Goal: Task Accomplishment & Management: Manage account settings

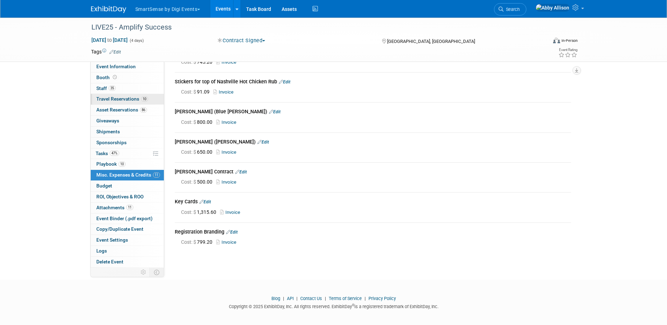
click at [120, 97] on span "Travel Reservations 10" at bounding box center [122, 99] width 52 height 6
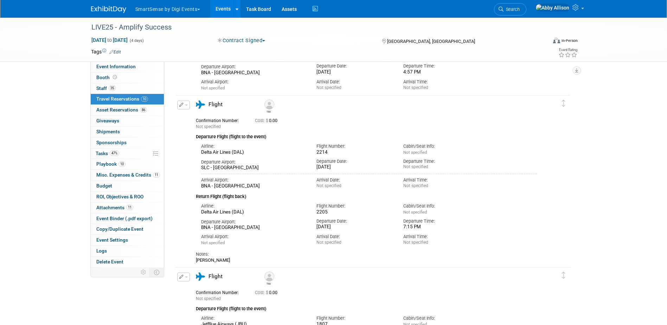
scroll to position [492, 0]
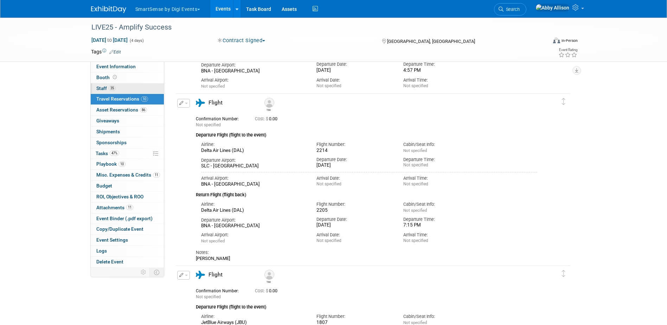
click at [103, 91] on link "35 Staff 35" at bounding box center [127, 88] width 73 height 11
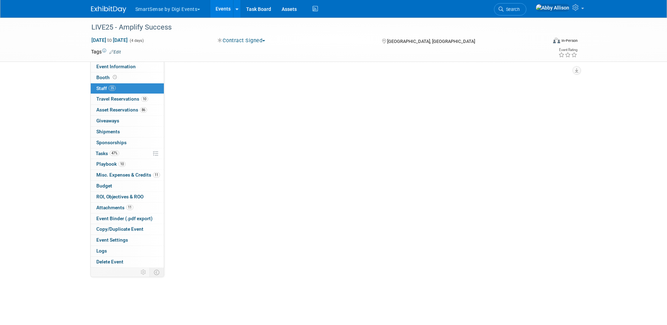
scroll to position [0, 0]
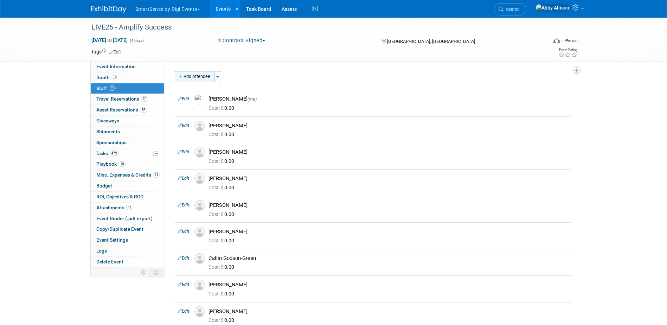
click at [184, 78] on button "Add Attendee" at bounding box center [195, 76] width 40 height 11
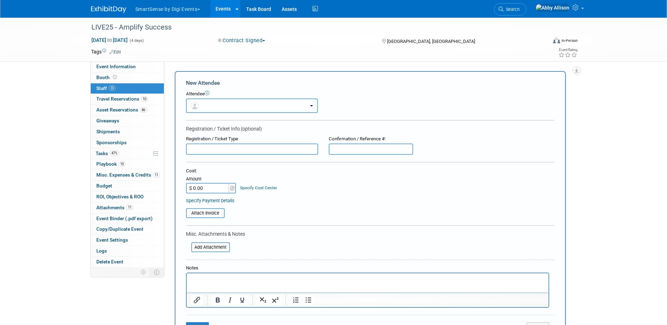
click at [204, 106] on button "button" at bounding box center [252, 105] width 132 height 14
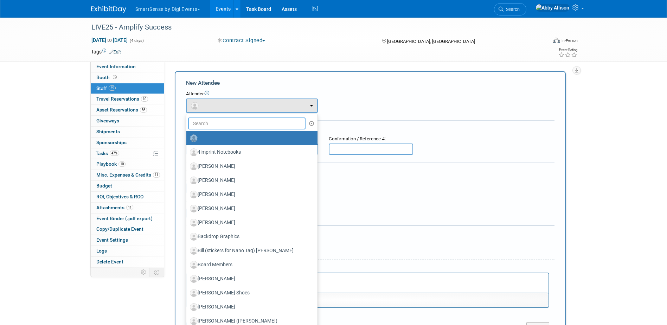
click at [212, 123] on input "text" at bounding box center [247, 123] width 118 height 12
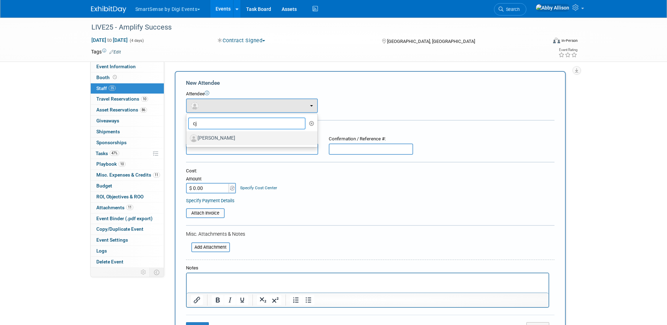
type input "cj"
click at [214, 139] on label "[PERSON_NAME]" at bounding box center [250, 138] width 121 height 11
click at [187, 139] on input "[PERSON_NAME]" at bounding box center [185, 137] width 5 height 5
select select "b0f6a17a-bbc1-4694-944f-9f6ea8a55a03"
select select "1"
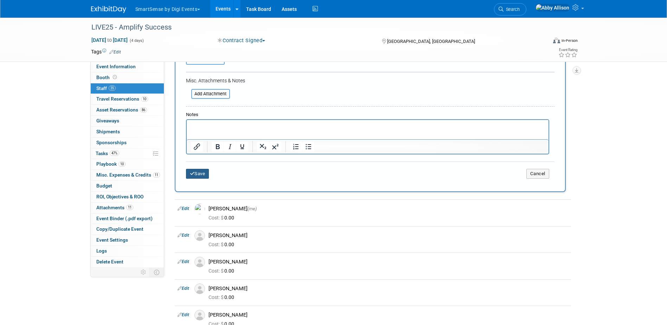
click at [201, 175] on button "Save" at bounding box center [197, 174] width 23 height 10
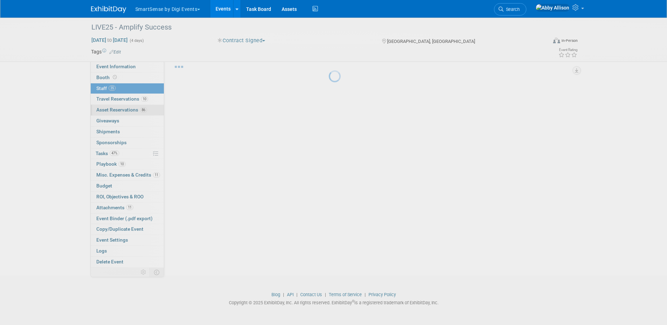
scroll to position [176, 0]
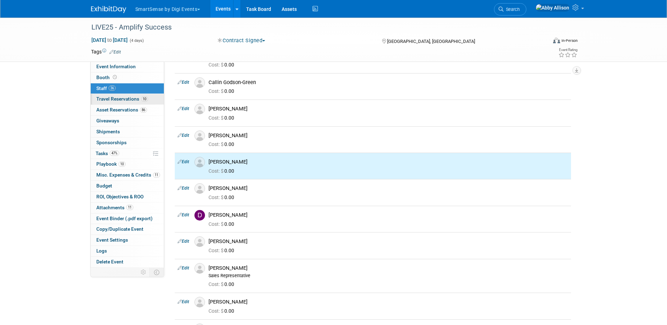
click at [104, 99] on span "Travel Reservations 10" at bounding box center [122, 99] width 52 height 6
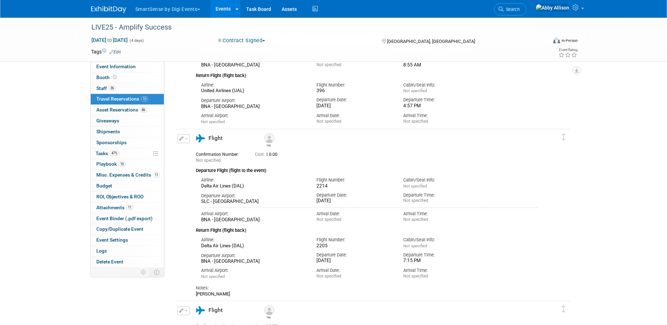
scroll to position [457, 0]
click at [187, 140] on button "button" at bounding box center [183, 138] width 13 height 9
click at [196, 155] on button "Edit Reservation" at bounding box center [207, 151] width 59 height 10
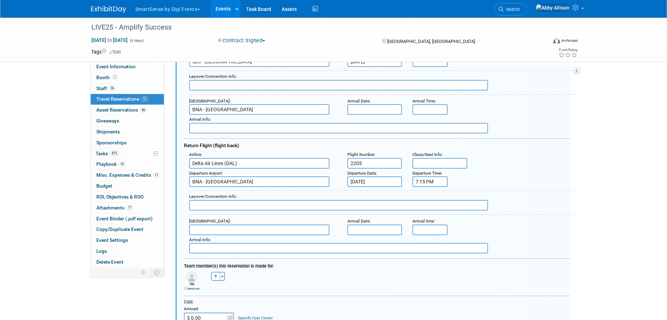
scroll to position [648, 0]
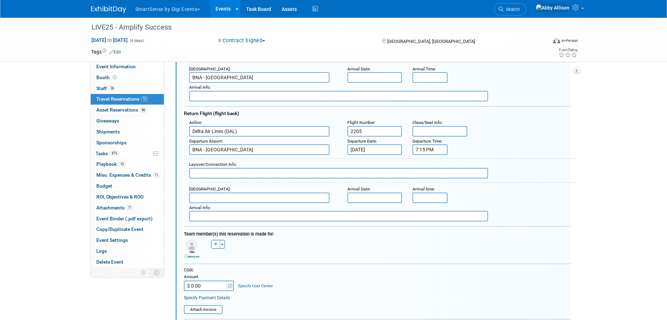
click at [192, 258] on link "remove" at bounding box center [191, 256] width 15 height 4
click at [195, 245] on span "button" at bounding box center [196, 244] width 3 height 1
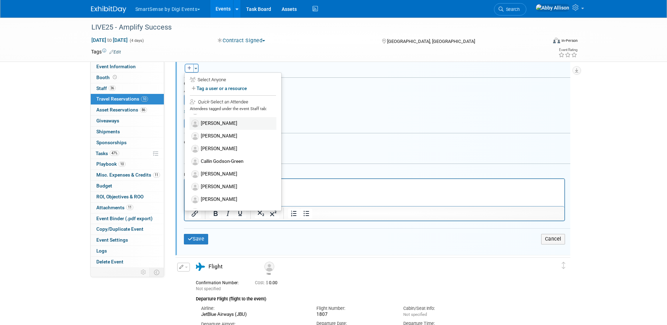
scroll to position [35, 0]
click at [218, 201] on label "[PERSON_NAME]" at bounding box center [233, 199] width 87 height 13
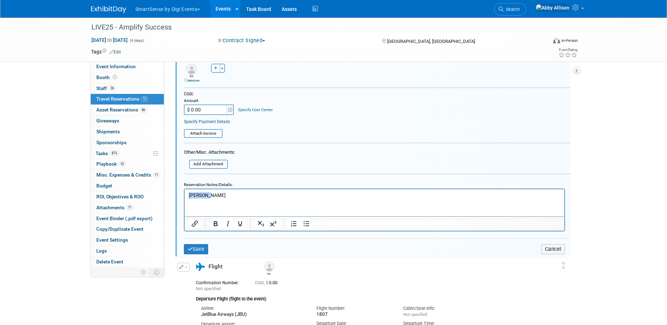
drag, startPoint x: 217, startPoint y: 195, endPoint x: 350, endPoint y: 381, distance: 228.3
click at [184, 191] on html "[PERSON_NAME]" at bounding box center [374, 193] width 380 height 9
click at [195, 254] on button "Save" at bounding box center [196, 249] width 25 height 10
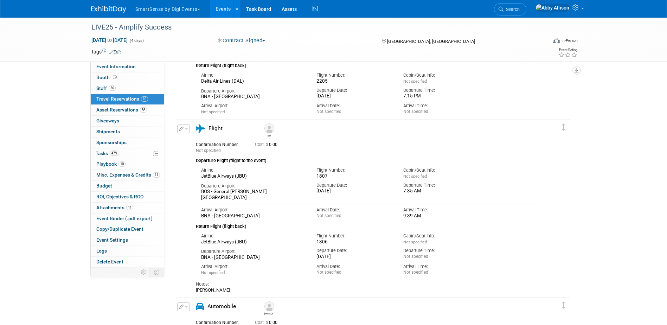
scroll to position [610, 0]
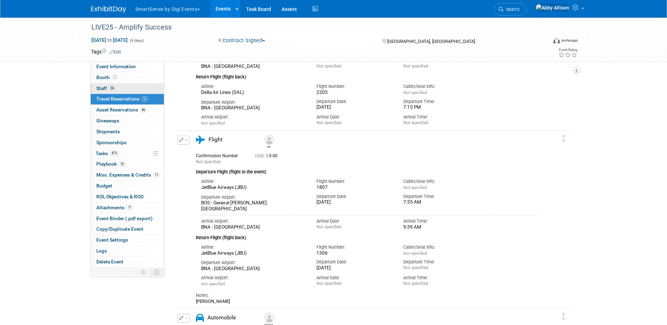
click at [100, 84] on link "36 Staff 36" at bounding box center [127, 88] width 73 height 11
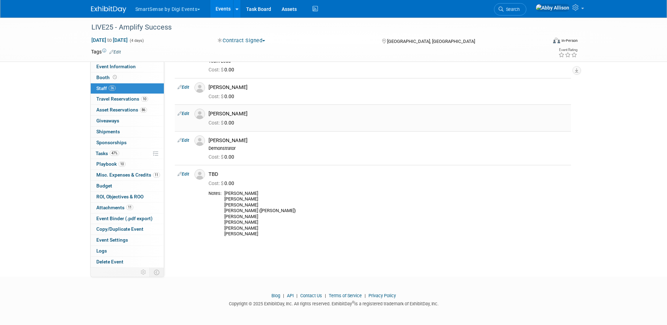
scroll to position [928, 0]
click at [183, 173] on link "Edit" at bounding box center [184, 173] width 12 height 5
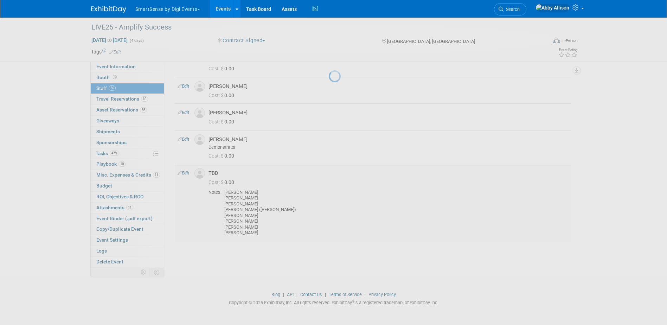
select select "6da6030a-9959-44e1-93d7-7cc745385c53"
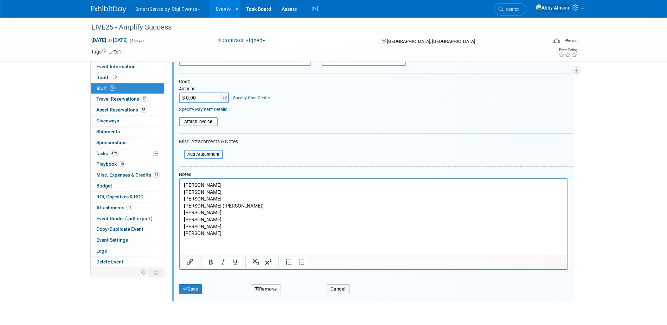
scroll to position [1118, 0]
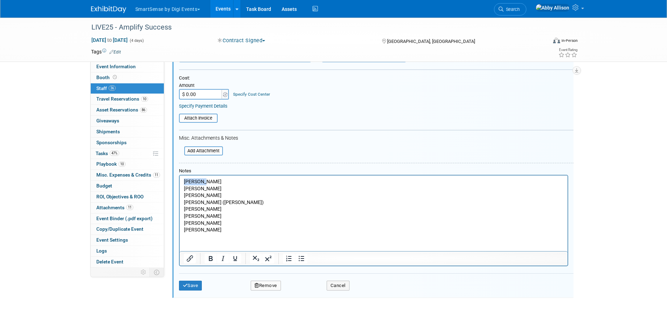
drag, startPoint x: 211, startPoint y: 183, endPoint x: 346, endPoint y: 358, distance: 221.2
click at [179, 182] on html "CJ Lewis Chris Sullivan Emily Emmons Emily Tormin (Webb) Jimmy Tilt Josh Bird M…" at bounding box center [373, 205] width 388 height 58
click at [184, 188] on p "Chris Sullivan Emily Emmons Emily Tormin (Webb) Jimmy Tilt Josh Bird Mariana Ge…" at bounding box center [374, 205] width 380 height 55
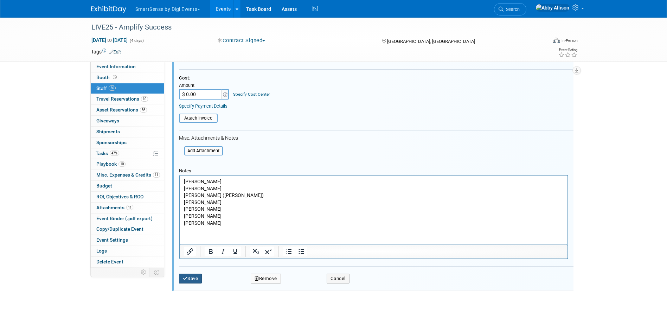
click at [193, 278] on button "Save" at bounding box center [190, 279] width 23 height 10
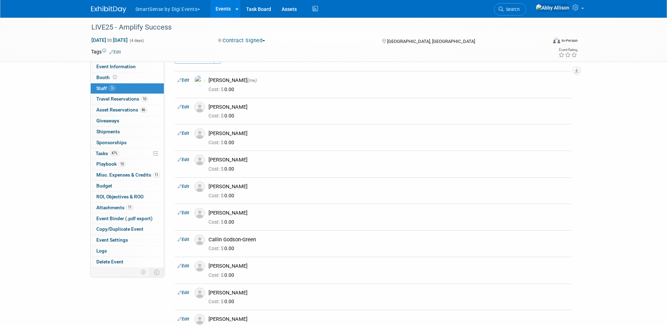
scroll to position [922, 0]
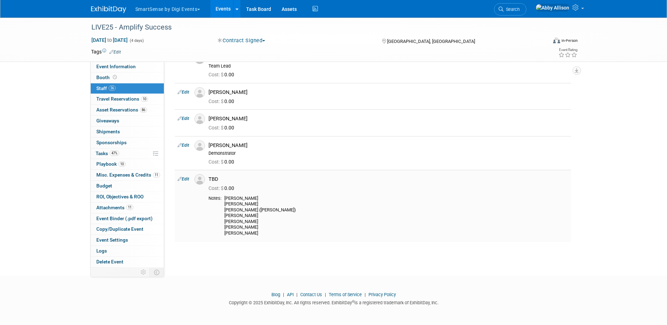
click at [183, 180] on link "Edit" at bounding box center [184, 179] width 12 height 5
select select "6da6030a-9959-44e1-93d7-7cc745385c53"
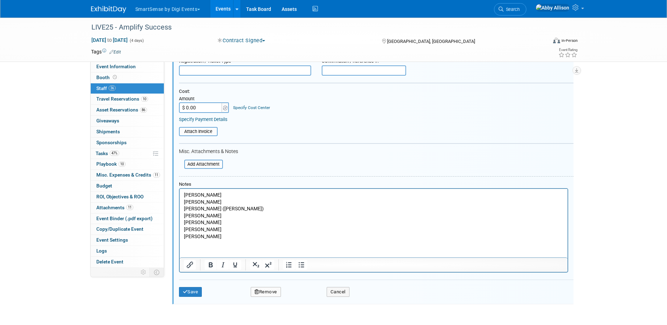
scroll to position [1118, 0]
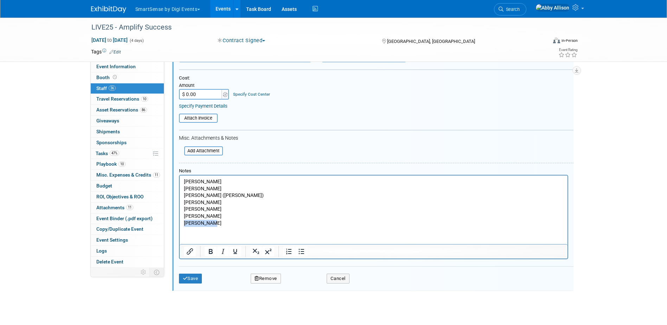
drag, startPoint x: 212, startPoint y: 223, endPoint x: 172, endPoint y: 223, distance: 39.4
click at [179, 223] on html "Chris Sullivan Emily Emmons Emily Tormin (Webb) Jimmy Tilt Josh Bird Mariana Ge…" at bounding box center [373, 201] width 388 height 51
click at [195, 282] on button "Save" at bounding box center [190, 279] width 23 height 10
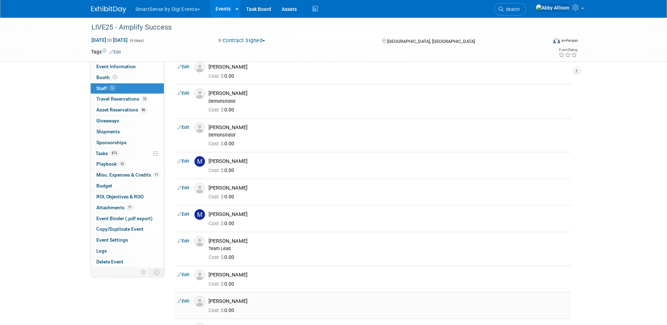
scroll to position [739, 0]
click at [102, 100] on span "Travel Reservations 10" at bounding box center [122, 99] width 52 height 6
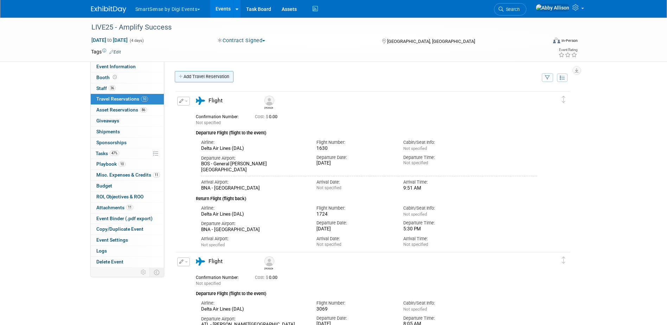
click at [190, 77] on link "Add Travel Reservation" at bounding box center [204, 76] width 59 height 11
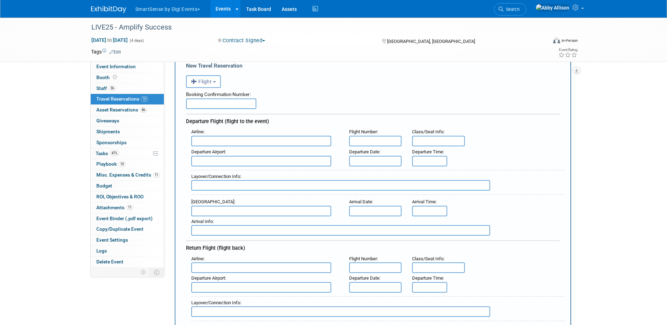
scroll to position [35, 0]
click at [211, 139] on input "text" at bounding box center [261, 140] width 140 height 11
click at [234, 165] on span "Delt a Air Lines (DAL)" at bounding box center [265, 163] width 146 height 11
type input "Delta Air Lines (DAL)"
click at [358, 144] on input "text" at bounding box center [375, 140] width 53 height 11
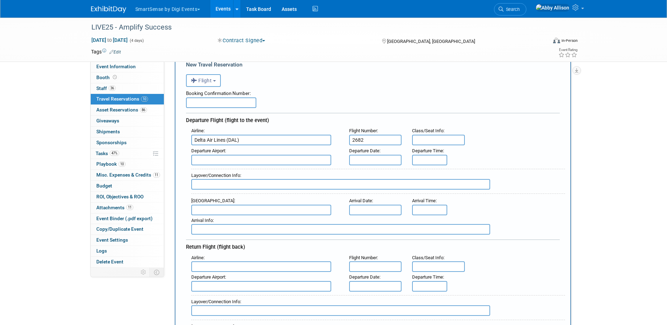
type input "2682"
click at [243, 161] on input "text" at bounding box center [261, 160] width 140 height 11
click at [244, 172] on span "DTW - Detroit Metropolitan Wayne County Airport" at bounding box center [265, 171] width 146 height 11
type input "DTW - Detroit Metropolitan Wayne County Airport"
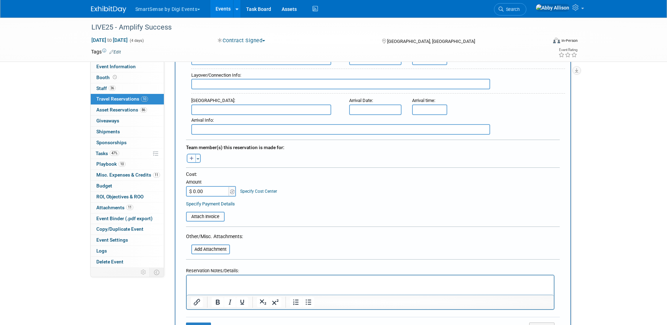
scroll to position [281, 0]
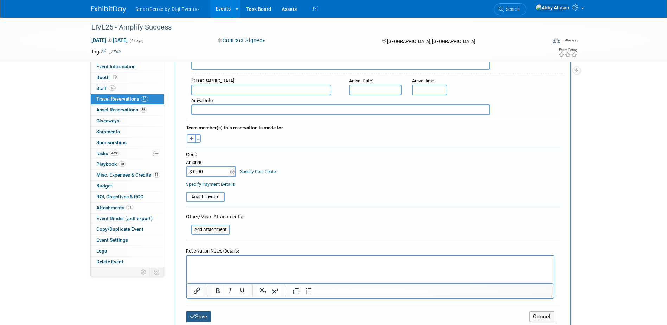
click at [201, 314] on button "Save" at bounding box center [198, 316] width 25 height 11
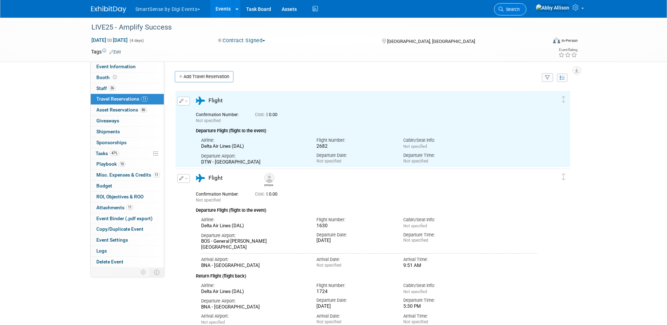
scroll to position [0, 0]
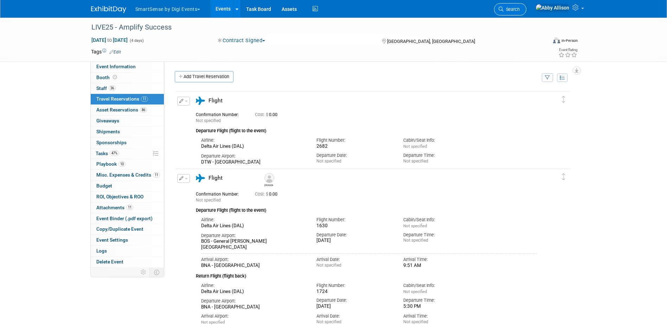
click at [527, 12] on link "Search" at bounding box center [510, 9] width 32 height 12
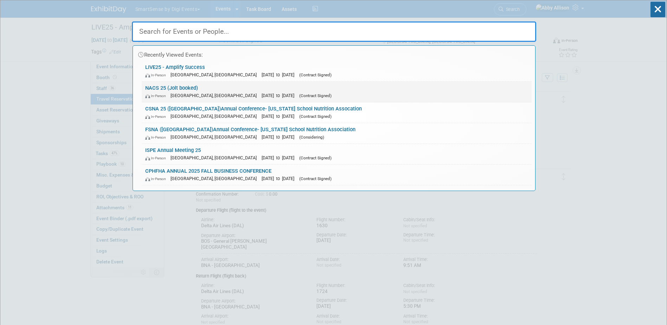
click at [156, 93] on div "In-Person Chicago, IL Oct 15, 2025 to Oct 17, 2025 (Contract Signed)" at bounding box center [336, 95] width 383 height 7
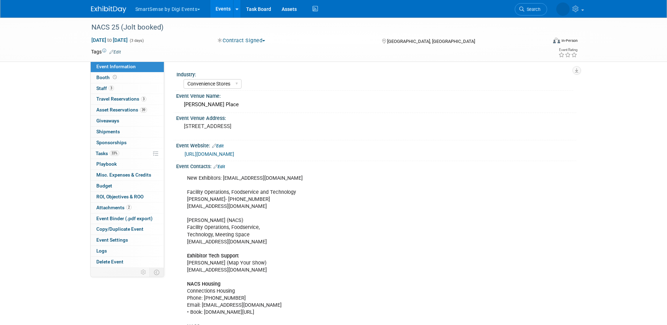
select select "Convenience Stores"
click at [108, 77] on span "Booth" at bounding box center [107, 78] width 22 height 6
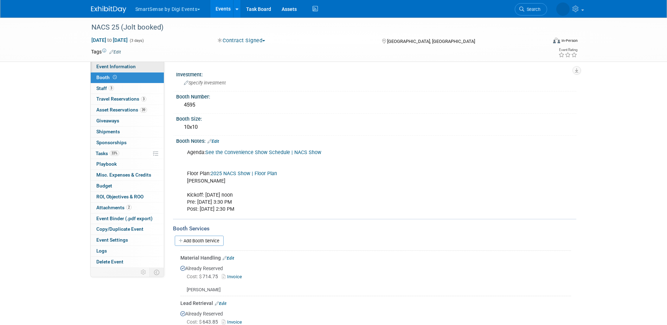
click at [119, 66] on span "Event Information" at bounding box center [115, 67] width 39 height 6
select select "Convenience Stores"
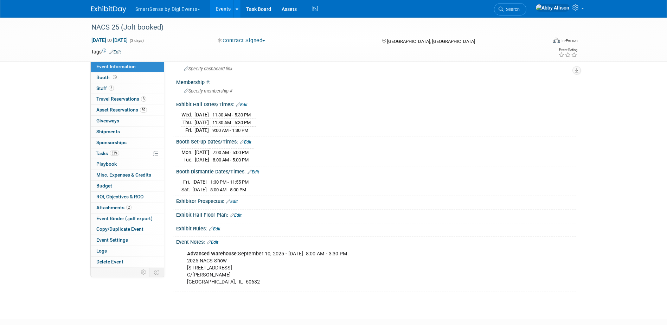
scroll to position [387, 0]
click at [106, 78] on span "Booth" at bounding box center [107, 78] width 22 height 6
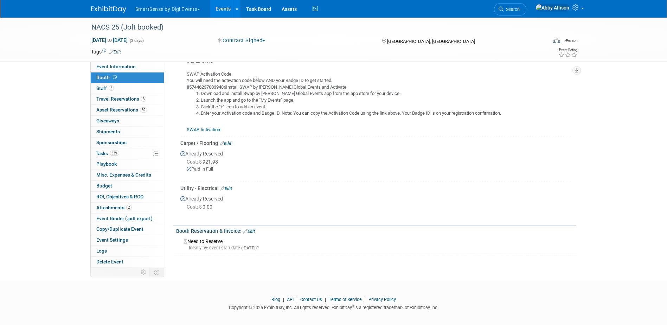
scroll to position [281, 0]
click at [109, 101] on span "Travel Reservations 3" at bounding box center [121, 99] width 50 height 6
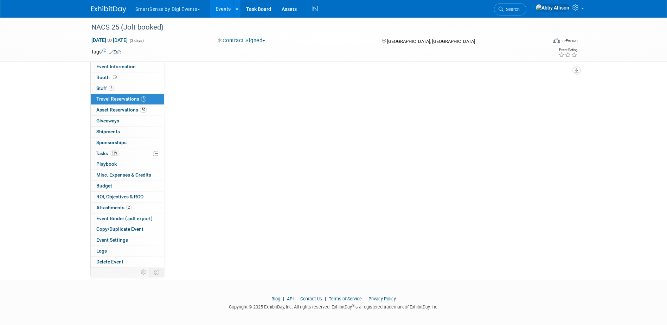
scroll to position [0, 0]
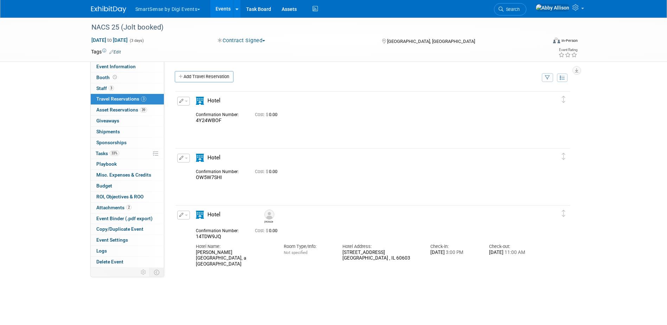
click at [187, 157] on button "button" at bounding box center [183, 158] width 13 height 9
click at [202, 171] on button "Edit Reservation" at bounding box center [207, 170] width 59 height 10
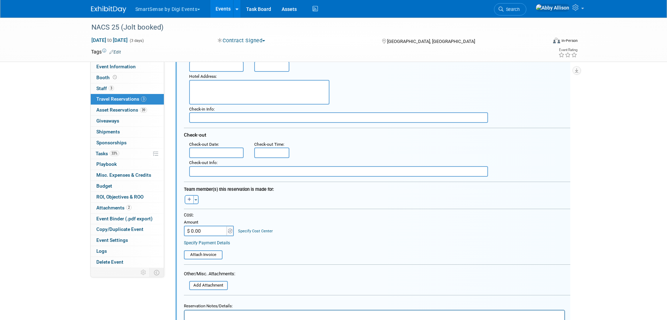
scroll to position [175, 0]
click at [197, 197] on button "Toggle Dropdown" at bounding box center [195, 197] width 5 height 9
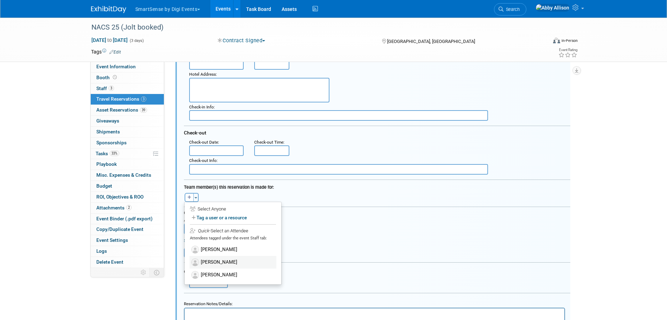
click at [222, 262] on label "[PERSON_NAME]" at bounding box center [233, 262] width 87 height 13
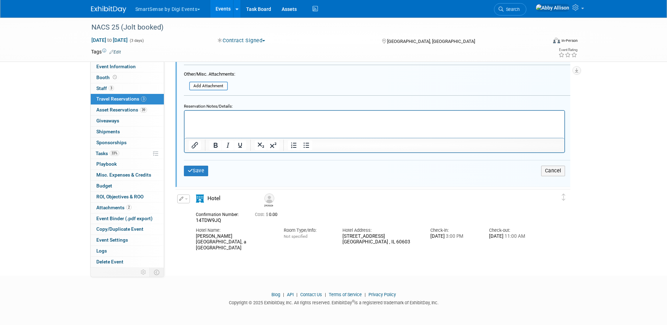
scroll to position [383, 0]
click at [204, 173] on button "Save" at bounding box center [196, 171] width 25 height 10
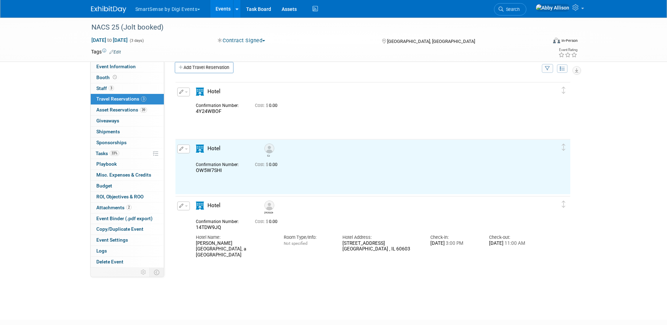
scroll to position [0, 0]
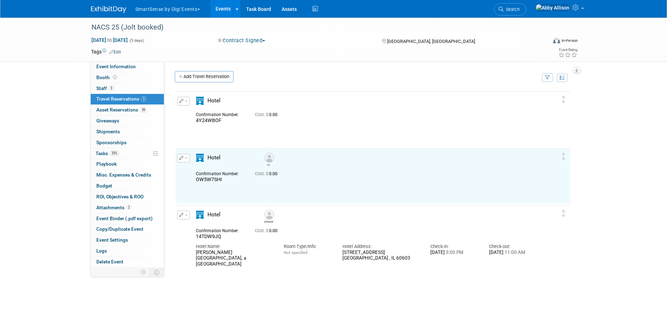
click at [189, 104] on button "button" at bounding box center [183, 101] width 13 height 9
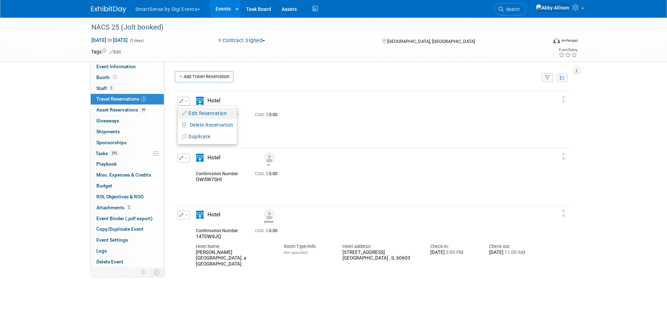
click at [215, 112] on button "Edit Reservation" at bounding box center [207, 113] width 59 height 10
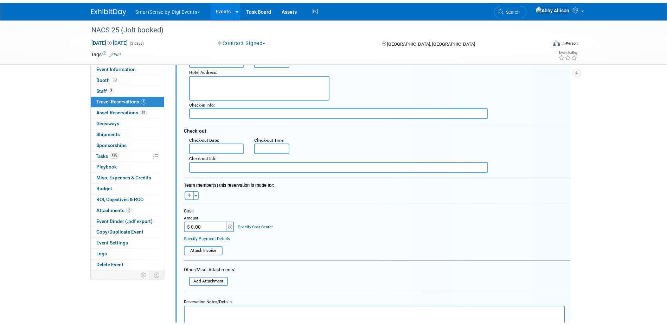
scroll to position [153, 0]
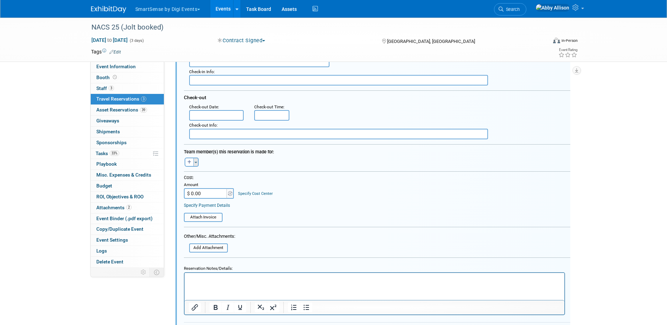
click at [197, 163] on button "Toggle Dropdown" at bounding box center [195, 162] width 5 height 9
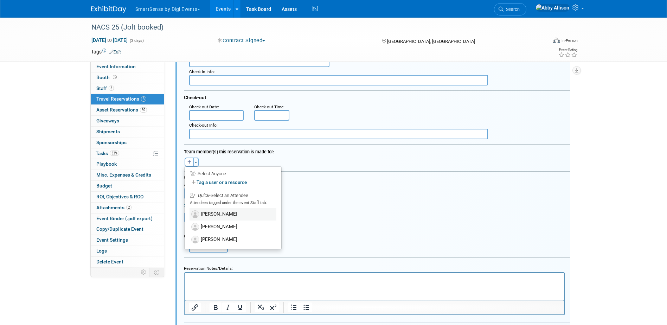
click at [218, 216] on label "[PERSON_NAME]" at bounding box center [233, 214] width 87 height 13
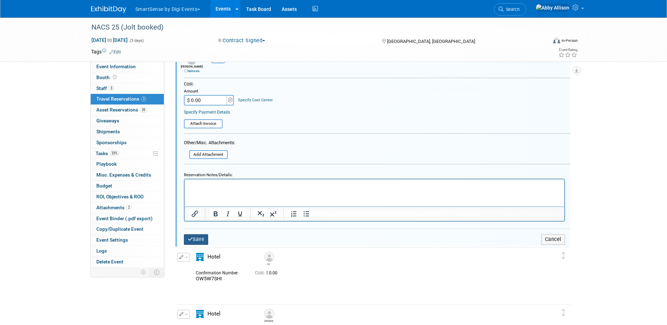
scroll to position [259, 0]
click at [208, 241] on button "Save" at bounding box center [196, 237] width 25 height 10
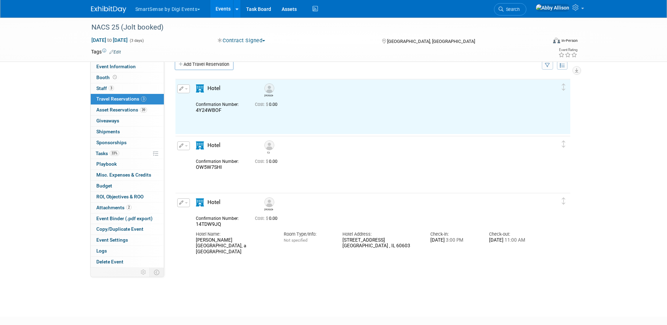
scroll to position [0, 0]
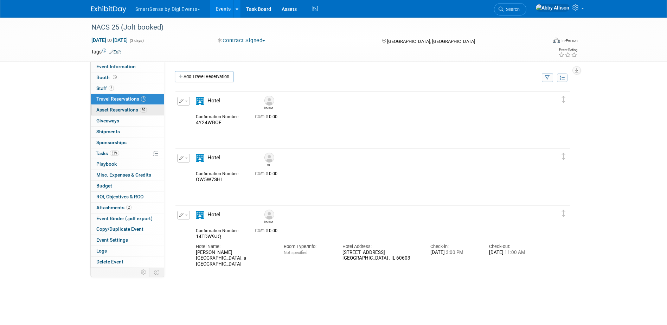
click at [117, 108] on span "Asset Reservations 39" at bounding box center [121, 110] width 51 height 6
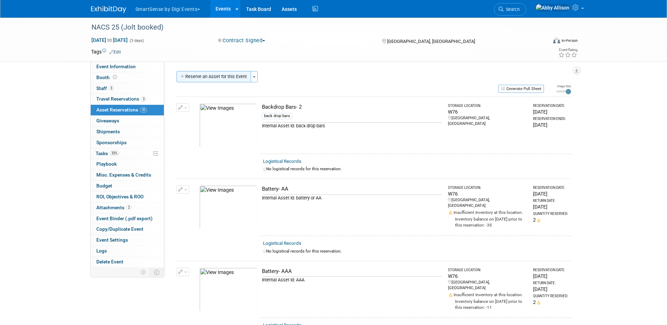
click at [237, 76] on button "Reserve an Asset for this Event" at bounding box center [214, 76] width 75 height 11
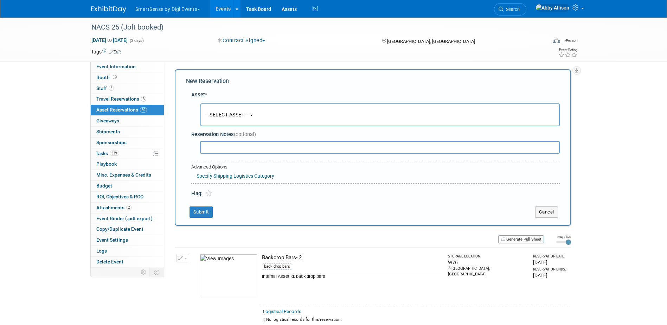
scroll to position [7, 0]
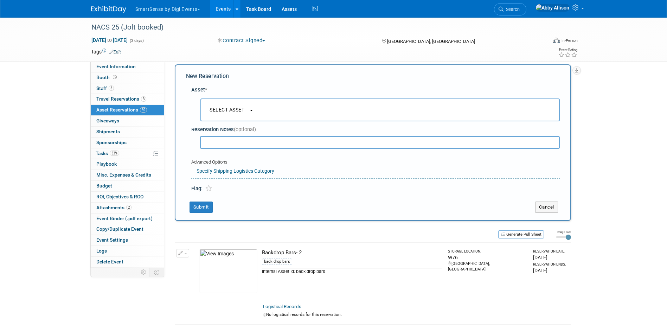
click at [241, 108] on span "-- SELECT ASSET --" at bounding box center [227, 110] width 44 height 6
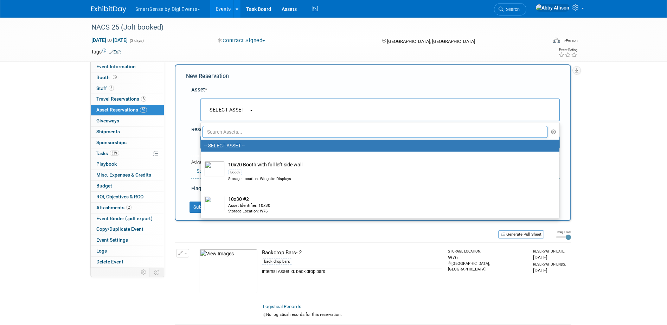
click at [238, 130] on input "text" at bounding box center [375, 132] width 345 height 12
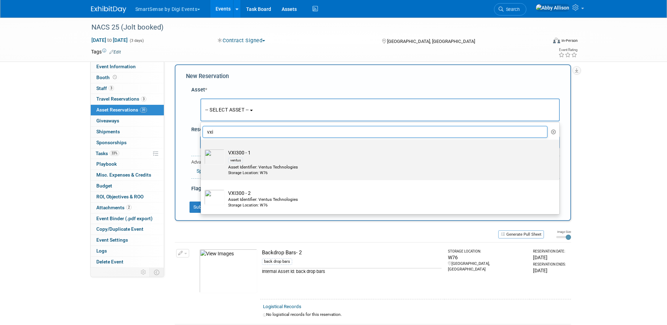
type input "vxi"
click at [259, 168] on div "Asset Identifier: Ventus Technologies" at bounding box center [386, 167] width 317 height 6
click at [202, 148] on input "VXI300 - 1 ventus Asset Identifier: Ventus Technologies Storage Location: W76" at bounding box center [199, 146] width 5 height 5
select select "10722546"
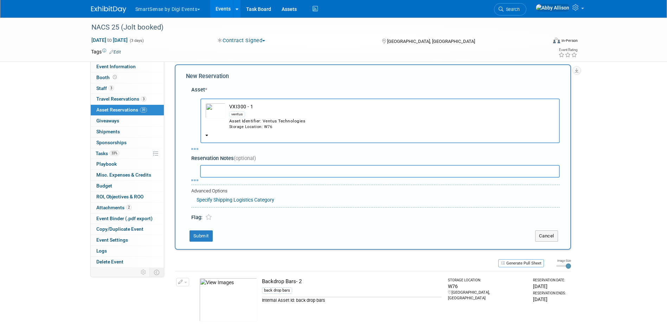
select select "9"
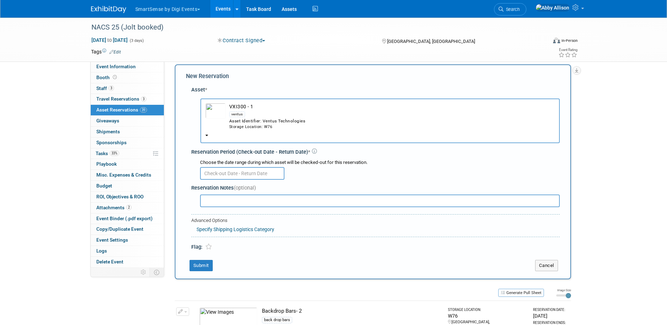
click at [230, 171] on input "text" at bounding box center [242, 173] width 84 height 13
click at [240, 115] on div "ventus" at bounding box center [237, 115] width 16 height 6
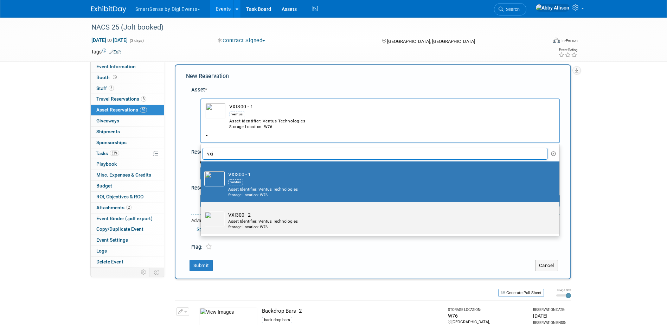
click at [235, 222] on div "Asset Identifier: Ventus Technologies" at bounding box center [386, 221] width 317 height 6
click at [202, 210] on input "VXI300 - 2 Asset Identifier: Ventus Technologies Storage Location: W76" at bounding box center [199, 208] width 5 height 5
select select "10721379"
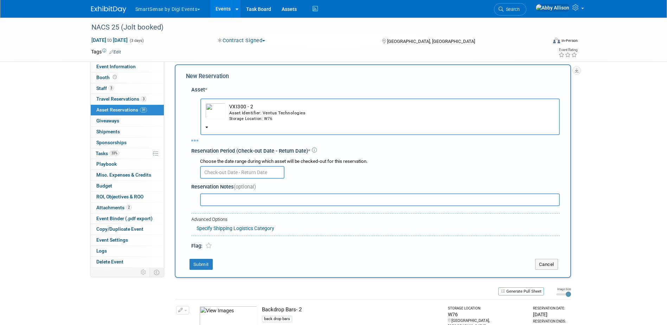
select select "9"
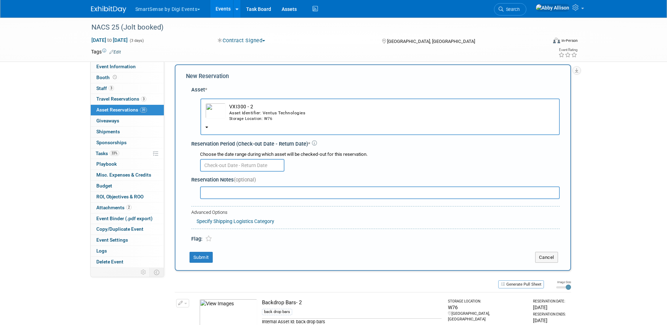
click at [219, 165] on input "text" at bounding box center [242, 165] width 84 height 13
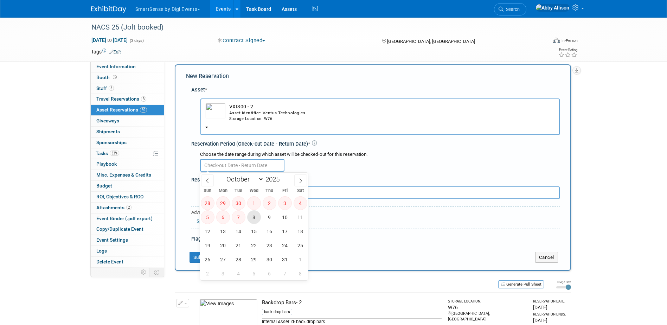
click at [256, 216] on span "8" at bounding box center [254, 217] width 14 height 14
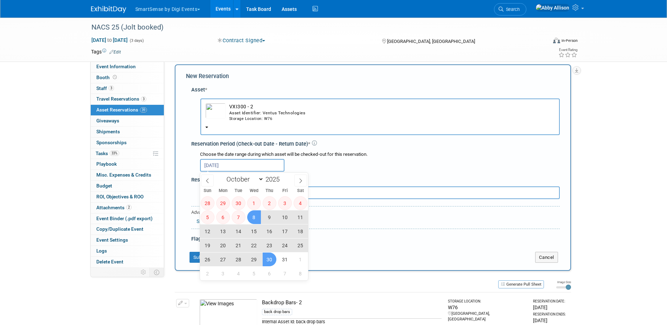
click at [267, 260] on span "30" at bounding box center [270, 260] width 14 height 14
type input "[DATE] to [DATE]"
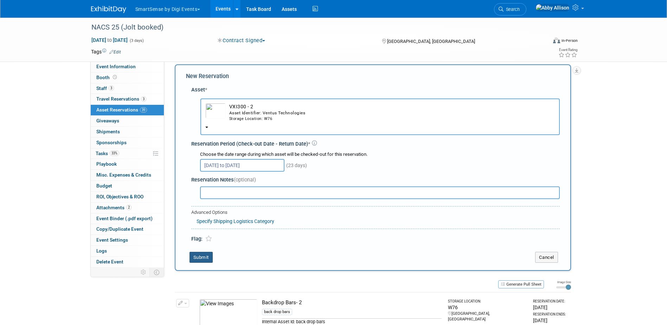
click at [196, 258] on button "Submit" at bounding box center [201, 257] width 23 height 11
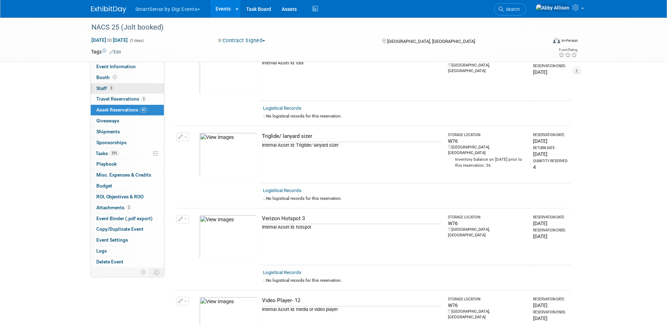
scroll to position [3125, 0]
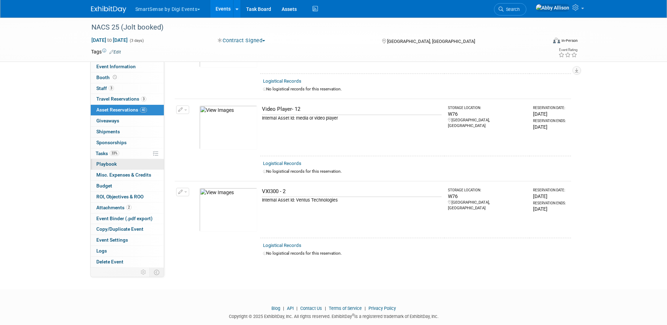
click at [109, 162] on span "Playbook 0" at bounding box center [106, 164] width 20 height 6
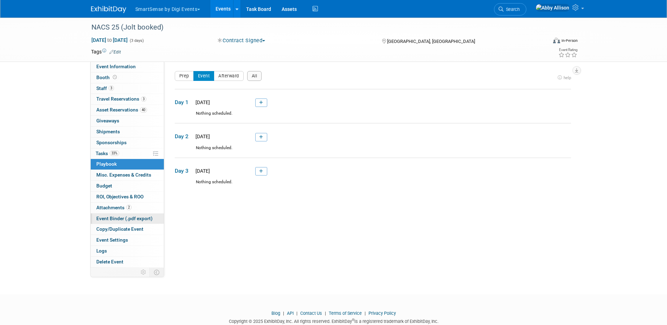
click at [107, 216] on span "Event Binder (.pdf export)" at bounding box center [124, 219] width 56 height 6
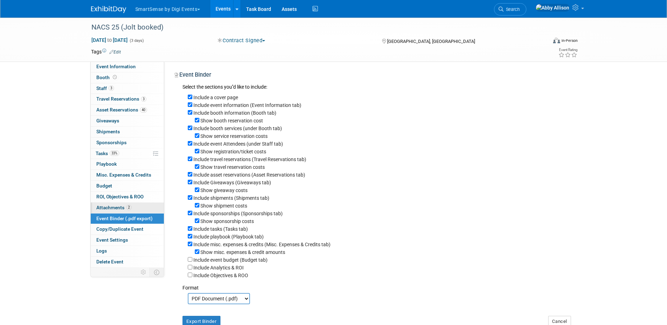
click at [102, 206] on span "Attachments 2" at bounding box center [113, 208] width 35 height 6
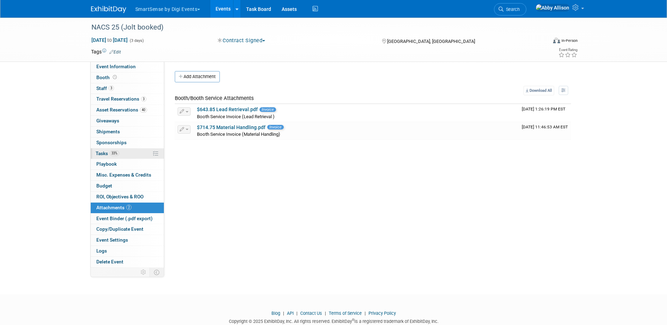
click at [103, 151] on span "Tasks 33%" at bounding box center [108, 154] width 24 height 6
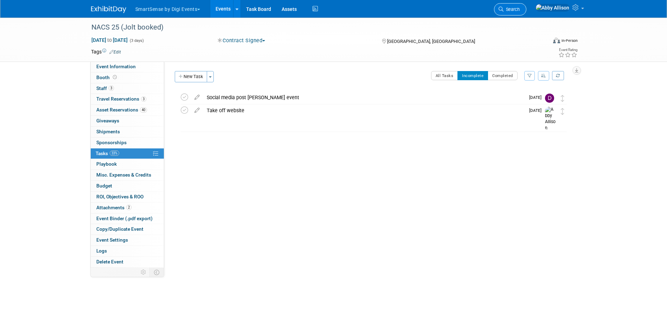
click at [504, 10] on icon at bounding box center [501, 9] width 5 height 5
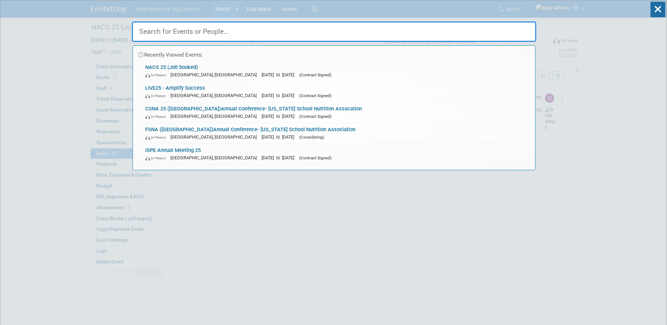
click at [462, 36] on input "text" at bounding box center [334, 31] width 405 height 20
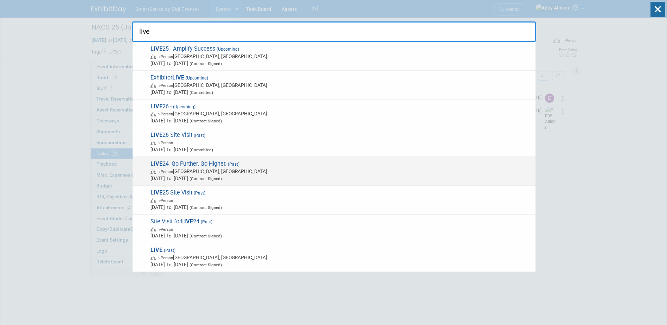
type input "live"
click at [196, 163] on span "LIVE 24- Go Further. Go Higher. (Past) In-Person [GEOGRAPHIC_DATA], [GEOGRAPHIC…" at bounding box center [340, 170] width 384 height 21
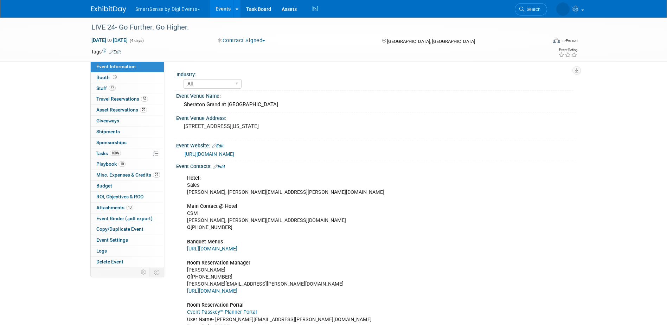
select select "All"
click at [101, 76] on span "Booth" at bounding box center [107, 78] width 22 height 6
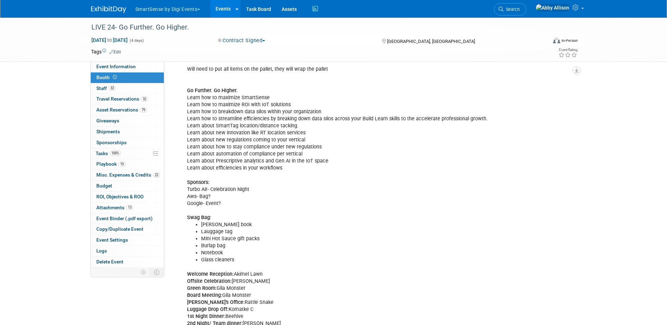
scroll to position [176, 0]
click at [520, 9] on span "Search" at bounding box center [512, 9] width 16 height 5
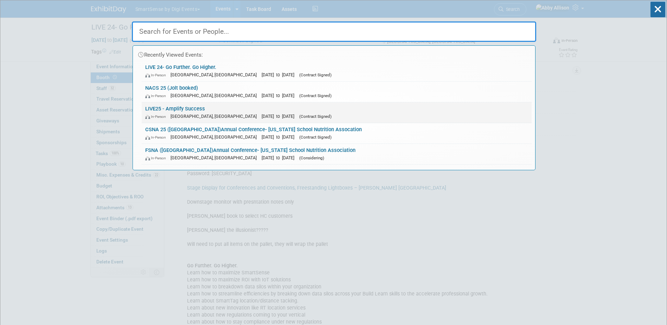
click at [165, 109] on link "LIVE25 - Amplify Success In-Person Nashville, TN Oct 21, 2025 to Oct 24, 2025 (…" at bounding box center [337, 112] width 390 height 20
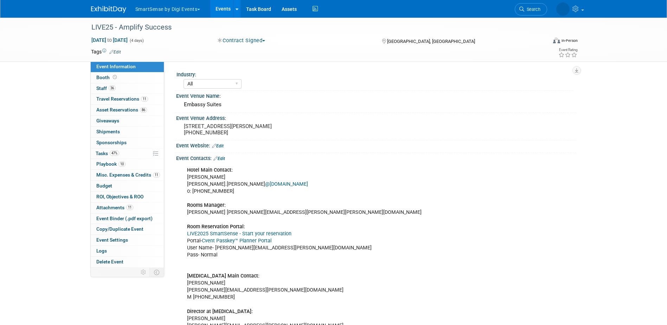
select select "All"
click at [115, 99] on span "Travel Reservations 11" at bounding box center [122, 99] width 52 height 6
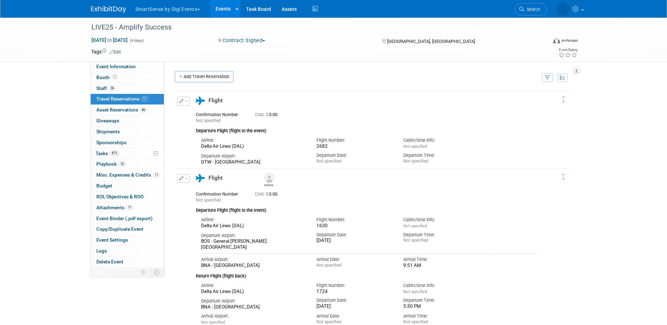
click at [186, 101] on span "button" at bounding box center [186, 101] width 3 height 1
click at [195, 114] on button "Edit Reservation" at bounding box center [207, 113] width 59 height 10
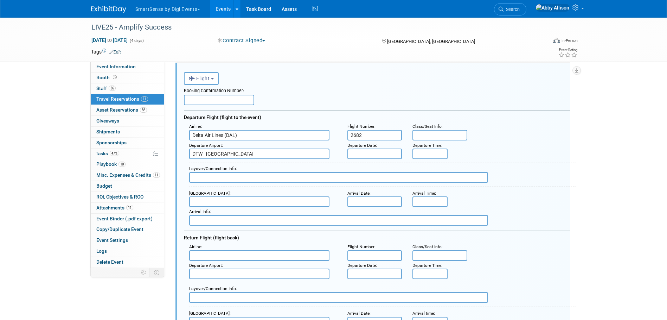
scroll to position [47, 0]
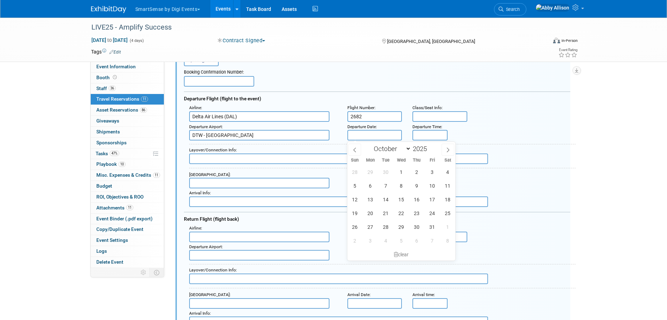
click at [379, 134] on input "text" at bounding box center [375, 135] width 55 height 11
click at [401, 215] on span "22" at bounding box center [402, 213] width 14 height 14
type input "Oct 22, 2025"
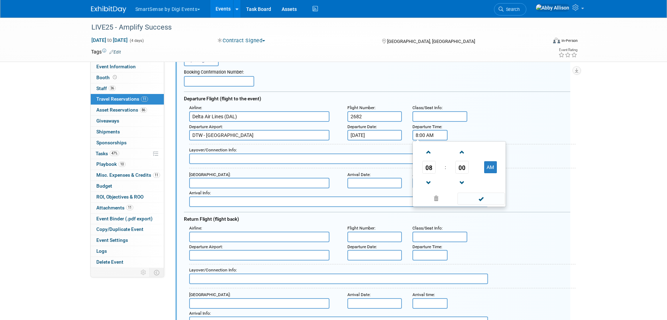
click at [433, 138] on input "8:00 AM" at bounding box center [430, 135] width 35 height 11
click at [461, 168] on span "00" at bounding box center [462, 167] width 13 height 13
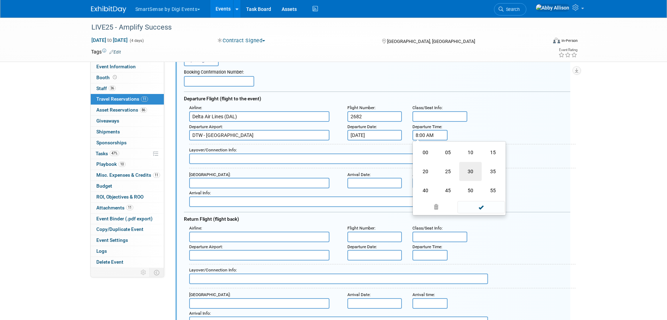
click at [465, 171] on td "30" at bounding box center [470, 171] width 23 height 19
click at [459, 151] on span at bounding box center [462, 152] width 12 height 12
type input "8:33 AM"
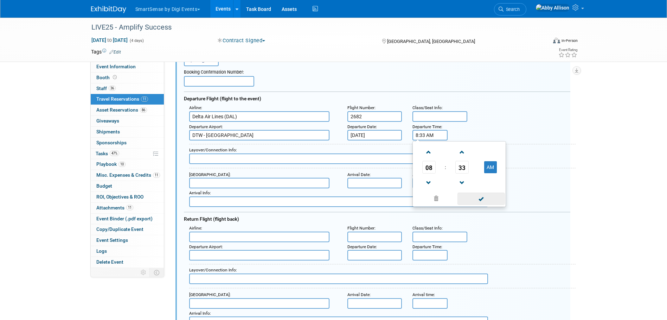
click at [490, 203] on span at bounding box center [481, 198] width 47 height 12
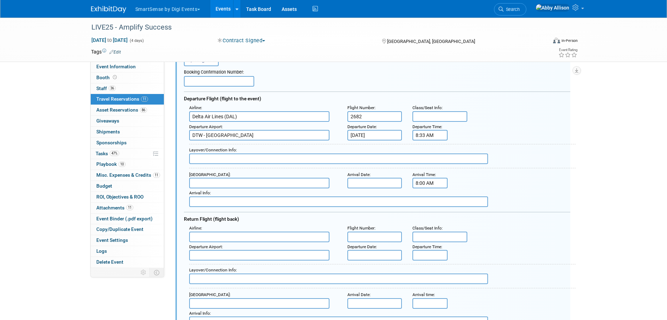
click at [432, 185] on input "8:00 AM" at bounding box center [430, 183] width 35 height 11
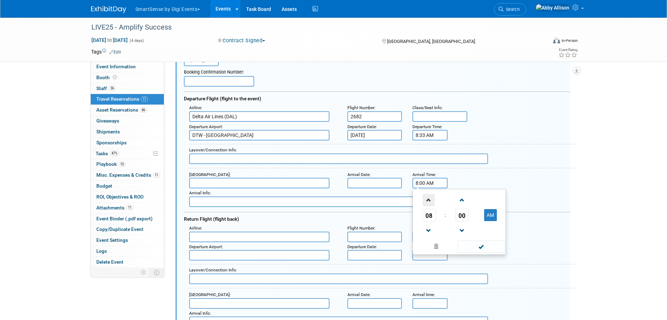
click at [426, 196] on span at bounding box center [429, 200] width 12 height 12
click at [463, 221] on span "00" at bounding box center [462, 215] width 13 height 13
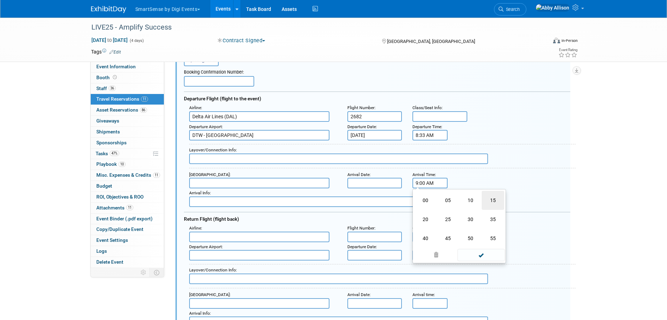
click at [498, 202] on td "15" at bounding box center [493, 200] width 23 height 19
click at [459, 201] on span at bounding box center [462, 200] width 12 height 12
type input "9:16 AM"
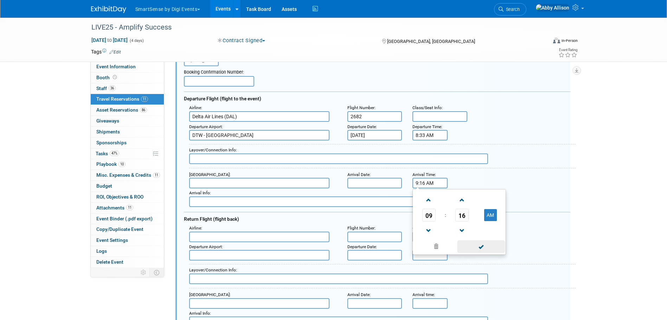
click at [487, 252] on span at bounding box center [481, 246] width 47 height 12
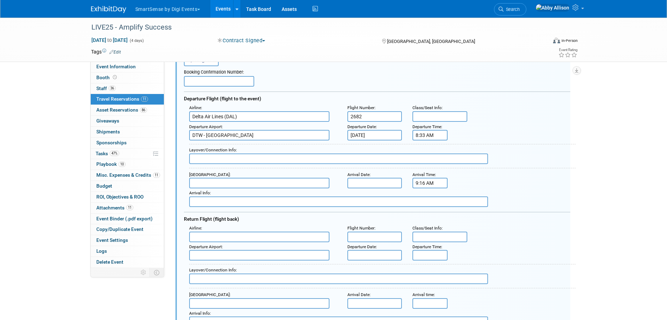
click at [216, 183] on input "text" at bounding box center [259, 183] width 140 height 11
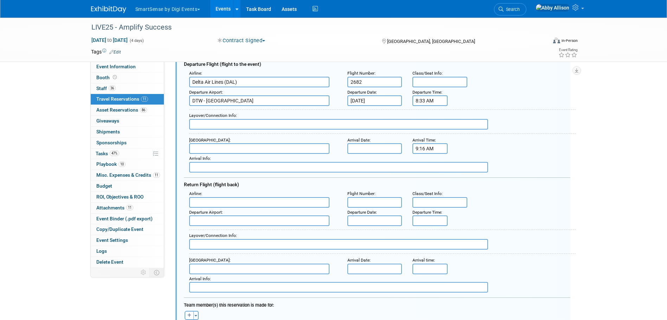
scroll to position [83, 0]
click at [224, 158] on span "BNA - Nashville International Airport" at bounding box center [263, 158] width 147 height 11
type input "BNA - Nashville International Airport"
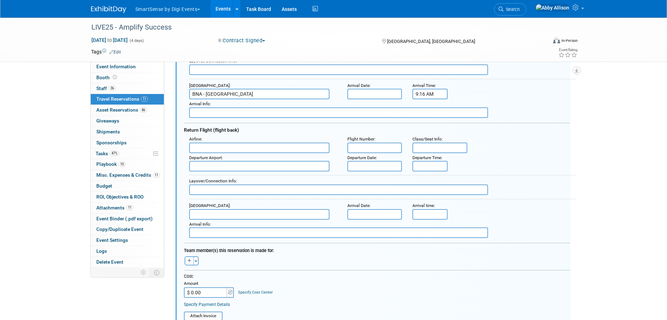
scroll to position [153, 0]
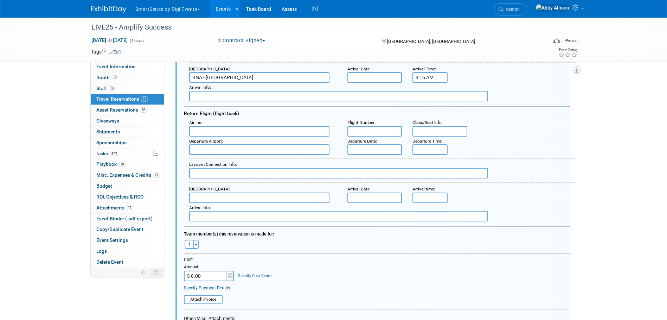
click at [272, 128] on input "text" at bounding box center [259, 131] width 140 height 11
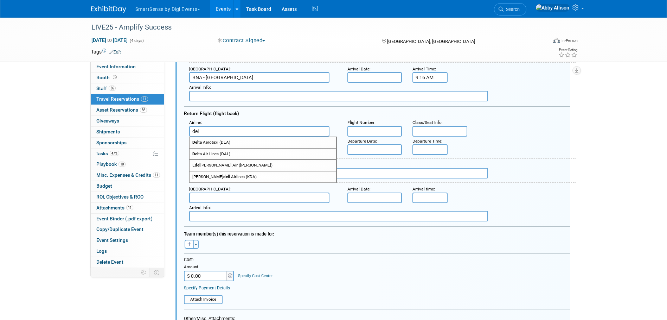
click at [224, 153] on span "Del ta Air Lines (DAL)" at bounding box center [263, 153] width 147 height 11
type input "Delta Air Lines (DAL)"
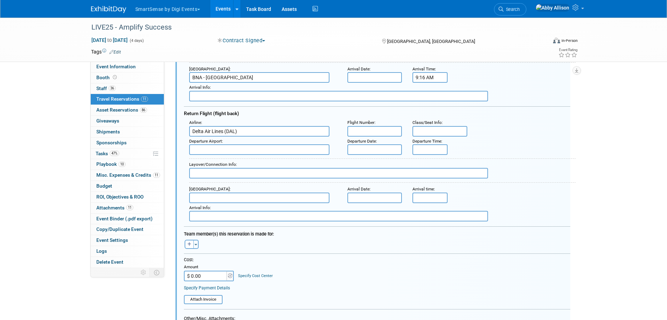
click at [365, 134] on input "text" at bounding box center [375, 131] width 55 height 11
type input "4007"
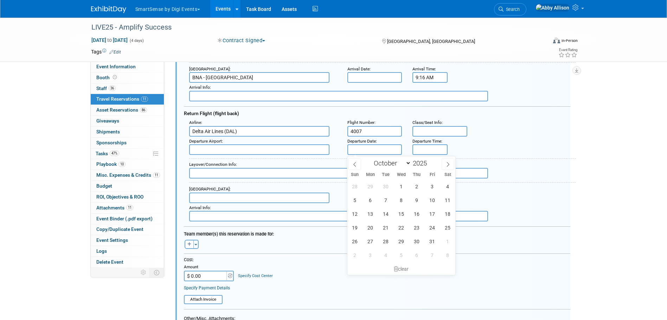
click at [367, 148] on input "text" at bounding box center [375, 149] width 55 height 11
click at [428, 228] on span "24" at bounding box center [433, 228] width 14 height 14
type input "Oct 24, 2025"
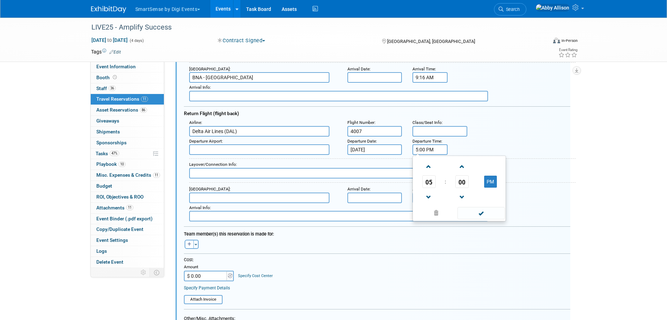
click at [429, 153] on input "5:00 PM" at bounding box center [430, 149] width 35 height 11
click at [430, 169] on span at bounding box center [429, 166] width 12 height 12
click at [461, 182] on span "00" at bounding box center [462, 181] width 13 height 13
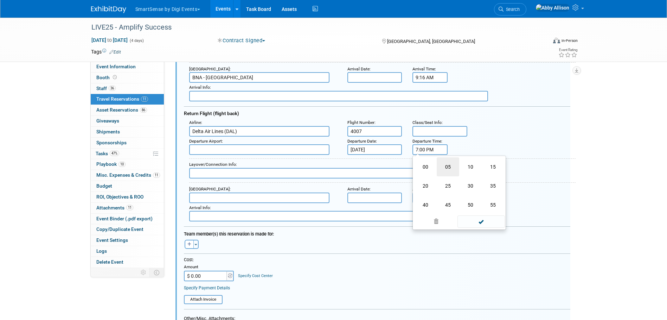
click at [451, 171] on td "05" at bounding box center [448, 166] width 23 height 19
click at [464, 171] on span at bounding box center [462, 166] width 12 height 12
type input "7:08 PM"
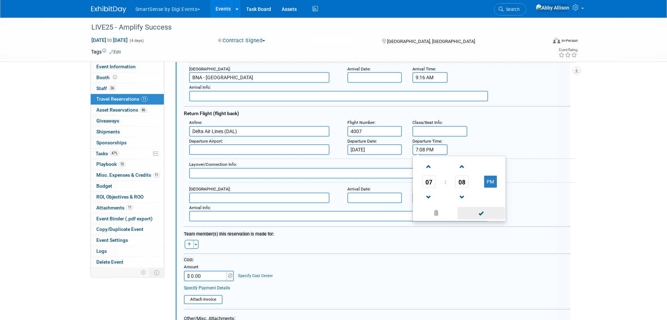
click at [485, 210] on span at bounding box center [481, 213] width 47 height 12
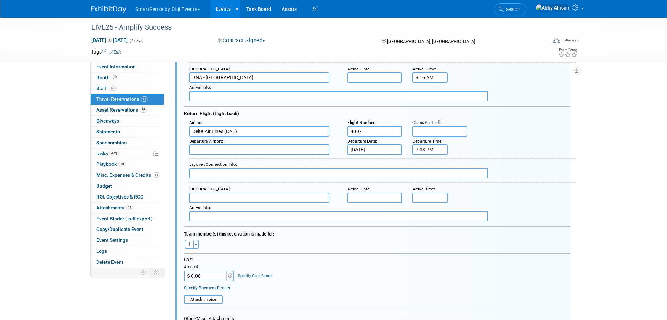
click at [216, 151] on input "text" at bounding box center [259, 149] width 140 height 11
click at [210, 158] on span "BNA - Nashville International Airport" at bounding box center [263, 160] width 147 height 11
type input "BNA - Nashville International Airport"
click at [196, 242] on button "Toggle Dropdown" at bounding box center [195, 244] width 5 height 9
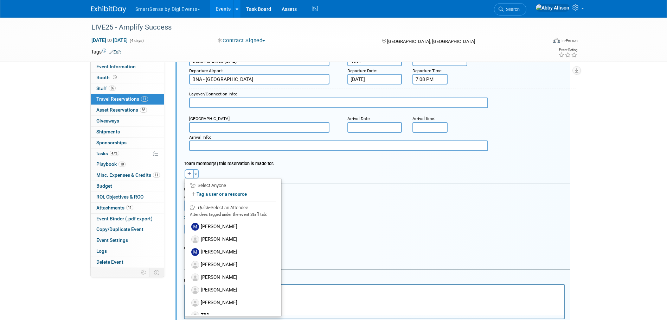
scroll to position [362, 0]
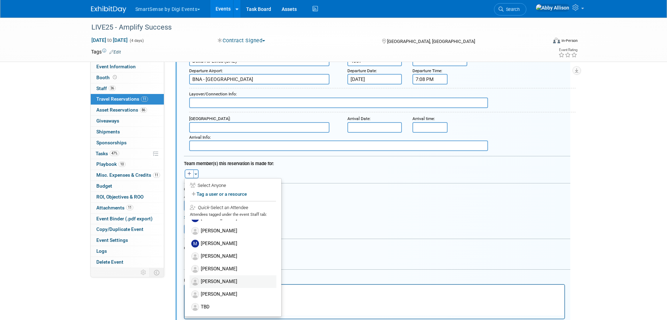
click at [226, 280] on label "[PERSON_NAME]" at bounding box center [233, 281] width 87 height 13
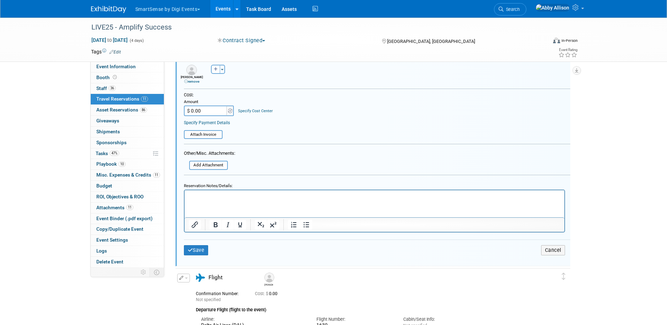
scroll to position [329, 0]
click at [198, 249] on button "Save" at bounding box center [196, 249] width 25 height 10
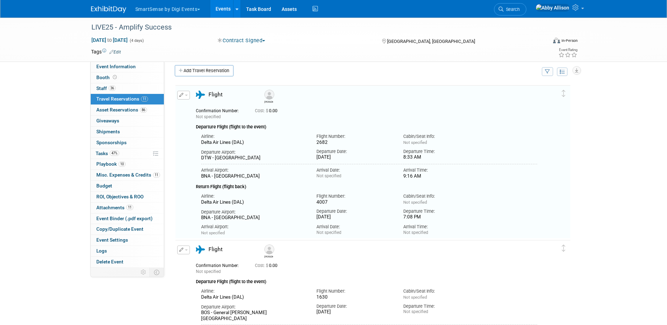
scroll to position [0, 0]
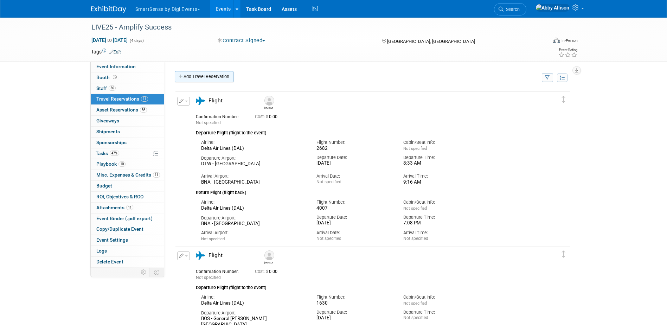
click at [203, 78] on link "Add Travel Reservation" at bounding box center [204, 76] width 59 height 11
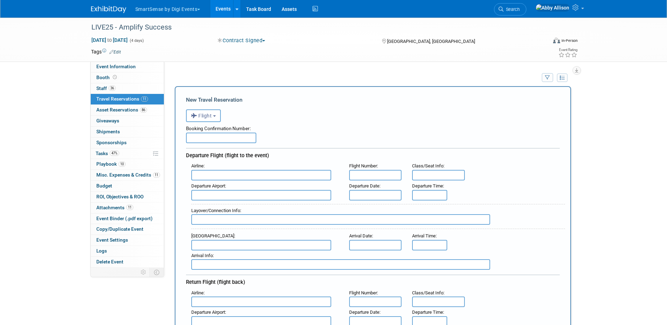
click at [230, 138] on input "text" at bounding box center [221, 138] width 70 height 11
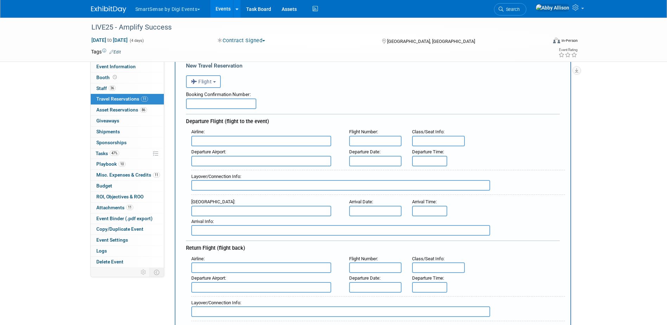
scroll to position [35, 0]
click at [369, 144] on input "text" at bounding box center [375, 140] width 53 height 11
type input "3576"
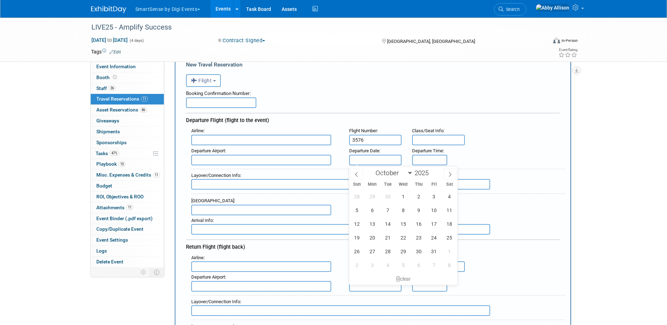
click at [371, 164] on input "text" at bounding box center [375, 160] width 53 height 11
click at [398, 239] on span "22" at bounding box center [403, 238] width 14 height 14
type input "Oct 22, 2025"
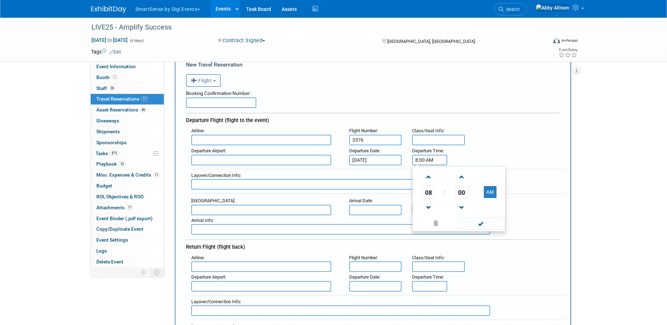
click at [431, 163] on input "8:00 AM" at bounding box center [429, 160] width 35 height 11
click at [427, 178] on span at bounding box center [428, 177] width 12 height 12
click at [462, 192] on span "00" at bounding box center [461, 192] width 13 height 13
click at [452, 198] on td "25" at bounding box center [448, 196] width 23 height 19
type input "9:25 AM"
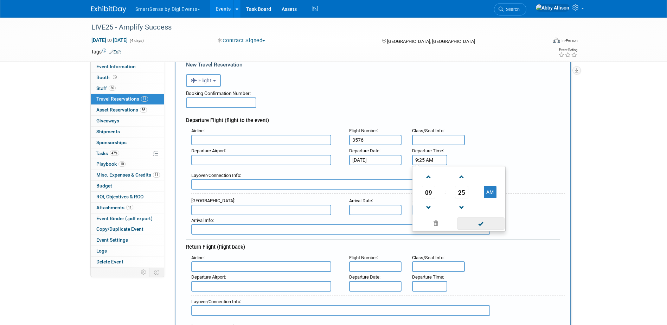
click at [472, 222] on span at bounding box center [480, 223] width 47 height 12
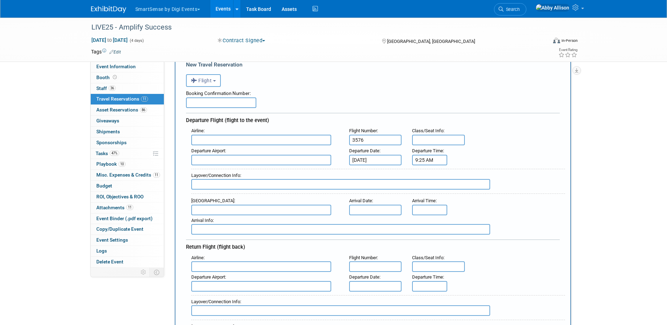
click at [247, 162] on input "text" at bounding box center [261, 160] width 140 height 11
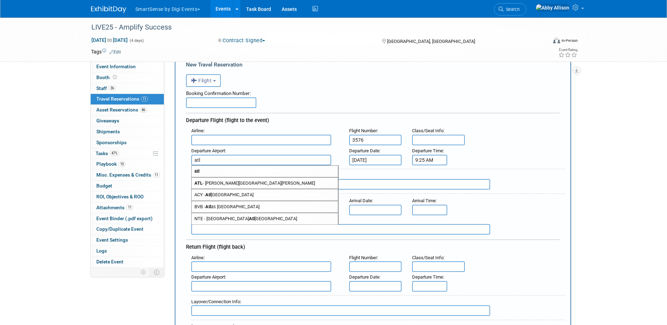
click at [218, 183] on span "ATL - Hartsfield Jackson Atlanta International Airport" at bounding box center [265, 183] width 146 height 11
type input "ATL - Hartsfield Jackson Atlanta International Airport"
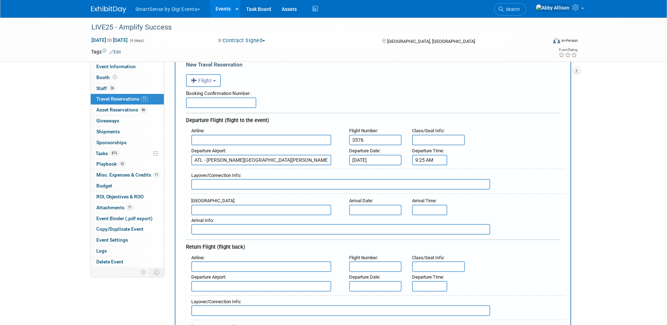
click at [253, 214] on input "text" at bounding box center [261, 210] width 140 height 11
click at [250, 219] on span "BNA - Nashville International Airport" at bounding box center [265, 221] width 146 height 11
type input "BNA - Nashville International Airport"
click at [383, 211] on input "text" at bounding box center [375, 210] width 53 height 11
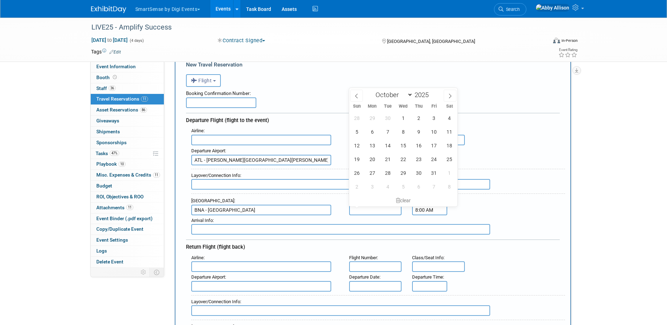
click at [426, 210] on input "8:00 AM" at bounding box center [429, 210] width 35 height 11
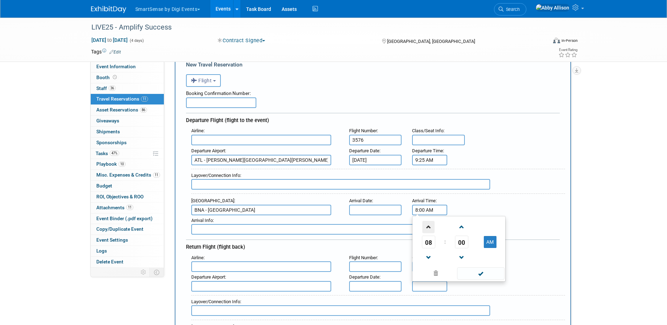
click at [429, 227] on span at bounding box center [428, 227] width 12 height 12
click at [464, 245] on span "00" at bounding box center [461, 242] width 13 height 13
click at [493, 244] on td "35" at bounding box center [493, 246] width 23 height 19
type input "9:35 AM"
click at [489, 275] on span at bounding box center [480, 273] width 47 height 12
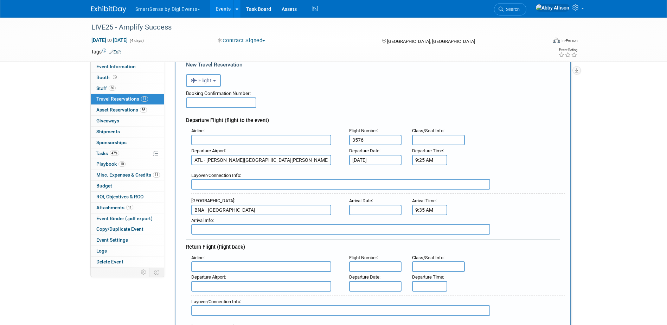
click at [245, 141] on input "text" at bounding box center [261, 140] width 140 height 11
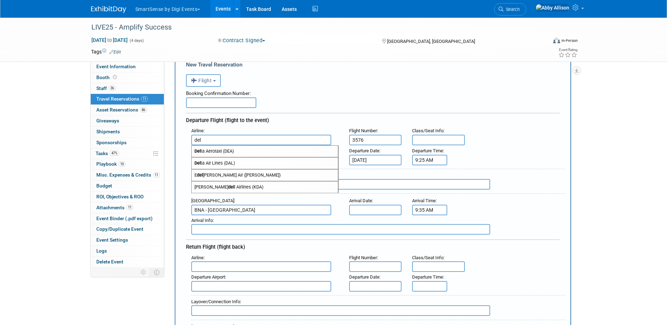
click at [213, 160] on span "Del ta Air Lines (DAL)" at bounding box center [265, 163] width 146 height 11
type input "Delta Air Lines (DAL)"
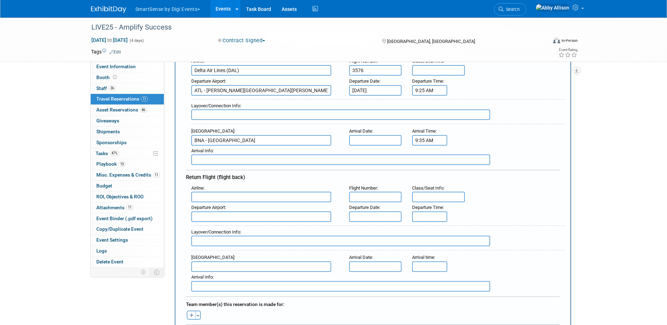
scroll to position [106, 0]
click at [273, 196] on input "text" at bounding box center [261, 196] width 140 height 11
click at [236, 222] on span "Delt a Air Lines (DAL)" at bounding box center [265, 219] width 146 height 11
type input "Delta Air Lines (DAL)"
click at [382, 200] on input "text" at bounding box center [375, 196] width 53 height 11
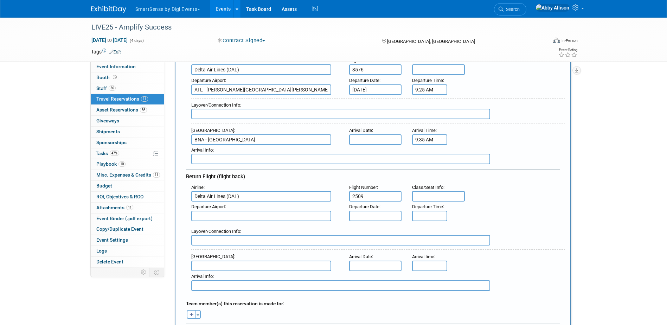
type input "2509"
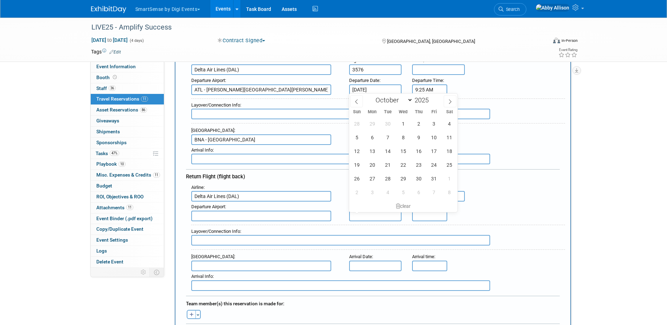
click at [388, 217] on input "text" at bounding box center [375, 216] width 53 height 11
click at [431, 165] on span "24" at bounding box center [434, 165] width 14 height 14
type input "Oct 24, 2025"
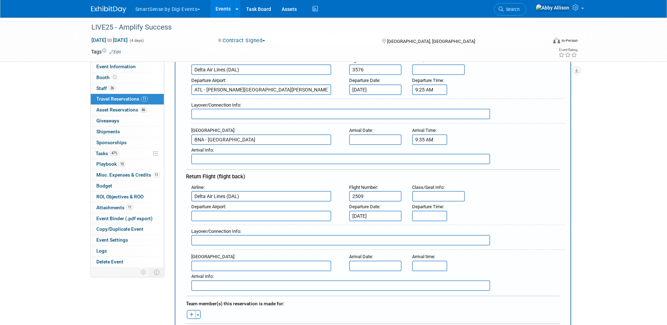
click at [223, 217] on input "text" at bounding box center [261, 216] width 140 height 11
click at [218, 228] on span "BNA - Nashville International Airport" at bounding box center [265, 227] width 146 height 11
type input "BNA - Nashville International Airport"
click at [418, 216] on input "5:00 PM" at bounding box center [429, 216] width 35 height 11
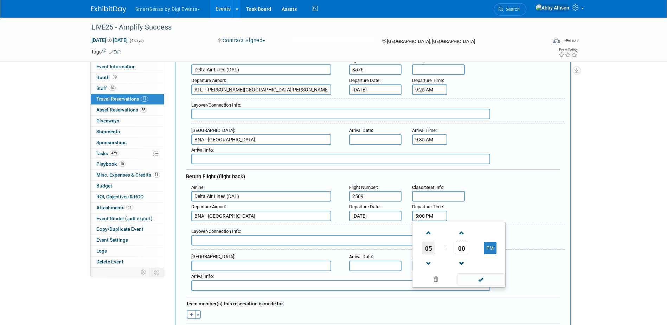
click at [433, 249] on span "05" at bounding box center [428, 248] width 13 height 13
click at [490, 234] on td "03" at bounding box center [493, 233] width 23 height 19
click at [457, 247] on span "00" at bounding box center [461, 248] width 13 height 13
click at [466, 273] on td "50" at bounding box center [470, 271] width 23 height 19
click at [477, 281] on span at bounding box center [480, 279] width 47 height 12
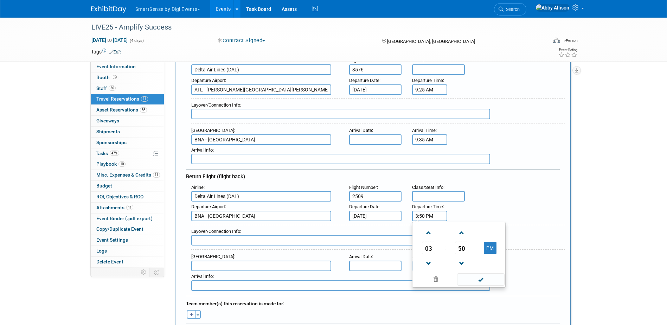
click at [444, 215] on input "3:50 PM" at bounding box center [429, 216] width 35 height 11
click at [429, 247] on span "03" at bounding box center [428, 248] width 13 height 13
click at [453, 234] on td "01" at bounding box center [448, 233] width 23 height 19
click at [463, 248] on span "50" at bounding box center [461, 248] width 13 height 13
click at [446, 269] on td "45" at bounding box center [448, 271] width 23 height 19
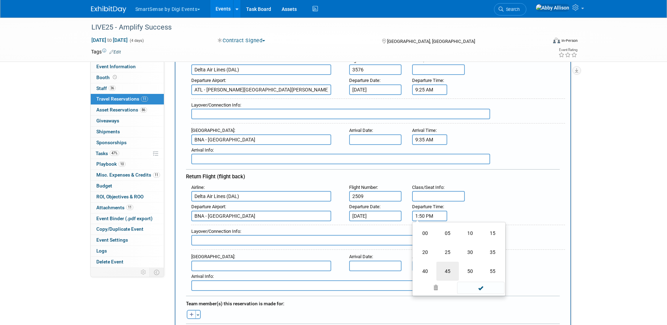
type input "1:45 PM"
click at [487, 281] on span at bounding box center [480, 279] width 47 height 12
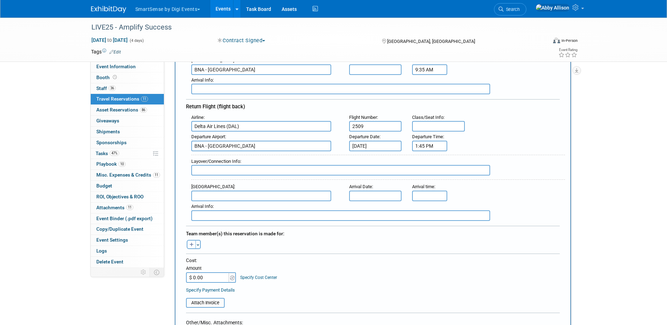
scroll to position [176, 0]
click at [198, 245] on button "Toggle Dropdown" at bounding box center [198, 244] width 5 height 9
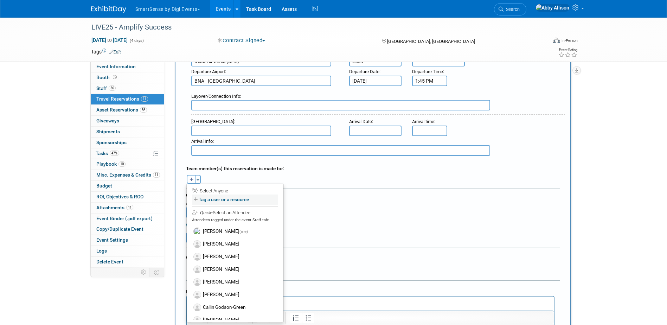
scroll to position [246, 0]
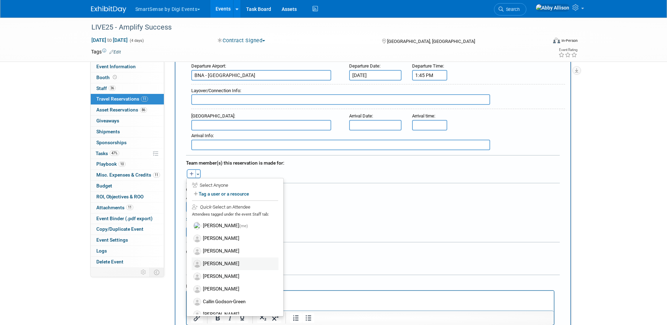
click at [251, 263] on label "[PERSON_NAME]" at bounding box center [235, 263] width 87 height 13
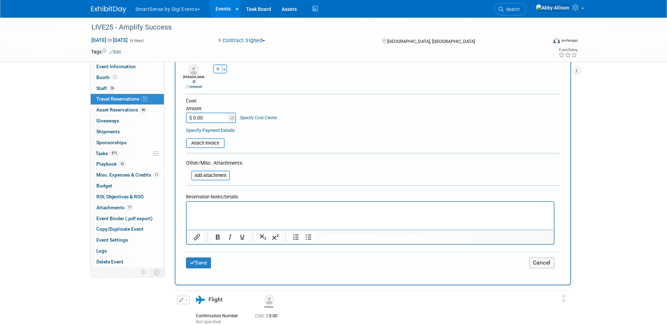
scroll to position [352, 0]
click at [206, 258] on button "Save" at bounding box center [198, 262] width 25 height 11
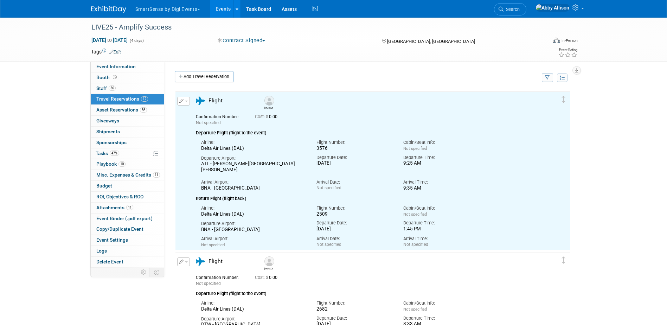
scroll to position [0, 0]
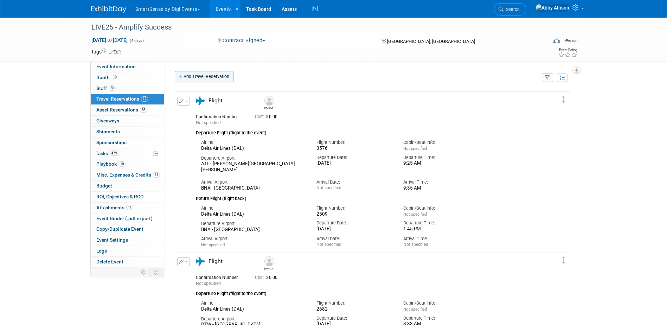
click at [191, 78] on link "Add Travel Reservation" at bounding box center [204, 76] width 59 height 11
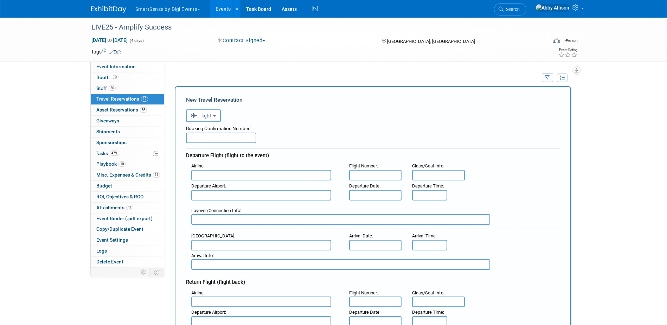
click at [232, 177] on input "text" at bounding box center [261, 175] width 140 height 11
click at [219, 197] on span "Delt a Air Lines (DAL)" at bounding box center [265, 198] width 146 height 11
type input "Delta Air Lines (DAL)"
click at [364, 175] on input "text" at bounding box center [375, 175] width 53 height 11
type input "768"
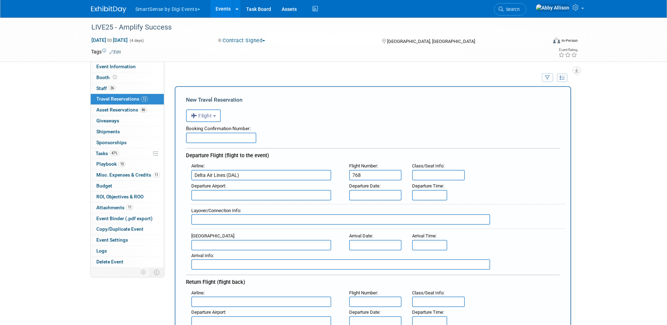
click at [310, 198] on input "text" at bounding box center [261, 195] width 140 height 11
click at [272, 206] on span "LAX - Los Angeles International Airport" at bounding box center [265, 206] width 146 height 11
type input "LAX - Los Angeles International Airport"
click at [362, 193] on input "text" at bounding box center [375, 195] width 53 height 11
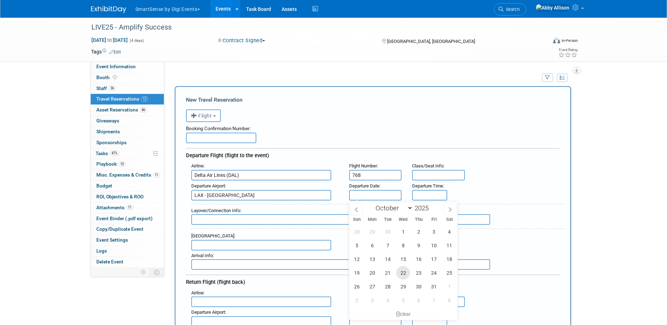
click at [401, 273] on span "22" at bounding box center [403, 273] width 14 height 14
type input "Oct 22, 2025"
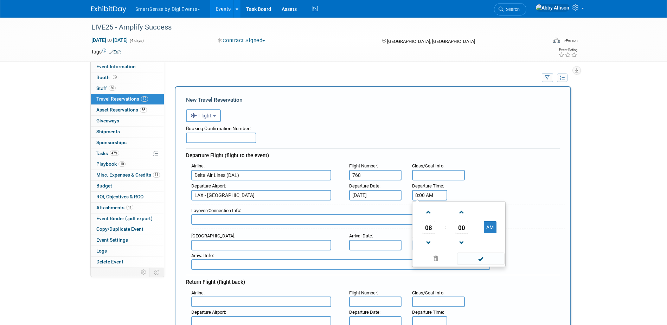
click at [422, 197] on input "8:00 AM" at bounding box center [429, 195] width 35 height 11
click at [429, 228] on span "08" at bounding box center [428, 227] width 13 height 13
click at [469, 234] on td "06" at bounding box center [470, 231] width 23 height 19
click at [465, 229] on span "00" at bounding box center [461, 227] width 13 height 13
click at [470, 255] on td "50" at bounding box center [470, 250] width 23 height 19
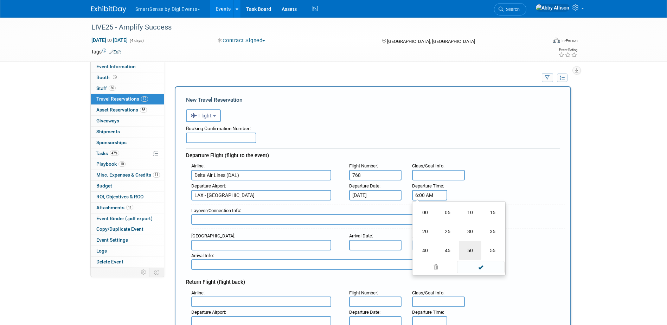
type input "6:50 AM"
click at [483, 262] on span at bounding box center [480, 259] width 47 height 12
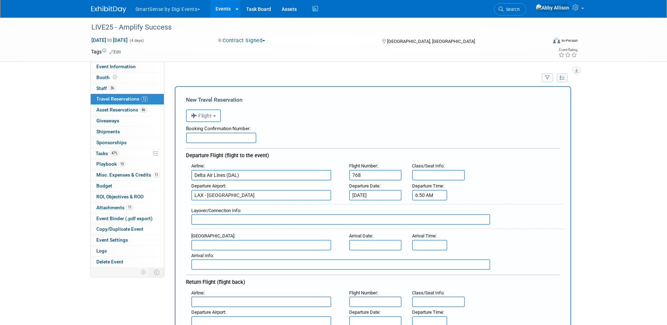
click at [255, 243] on input "text" at bounding box center [261, 245] width 140 height 11
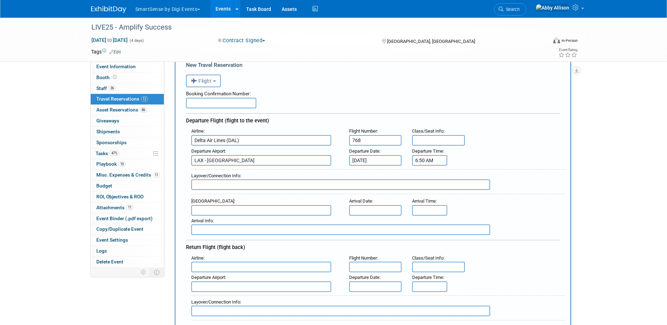
scroll to position [35, 0]
click at [273, 222] on span "BNA - Nashville International Airport" at bounding box center [265, 221] width 146 height 11
type input "BNA - Nashville International Airport"
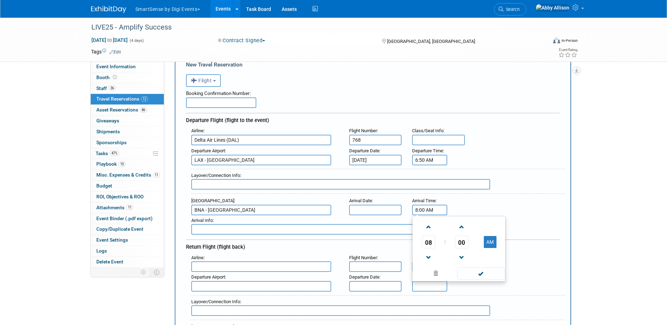
click at [430, 214] on input "8:00 AM" at bounding box center [429, 210] width 35 height 11
click at [427, 243] on span "08" at bounding box center [428, 242] width 13 height 13
click at [429, 231] on td "12" at bounding box center [425, 227] width 23 height 19
click at [468, 245] on span "00" at bounding box center [461, 242] width 13 height 13
click at [472, 263] on td "50" at bounding box center [470, 265] width 23 height 19
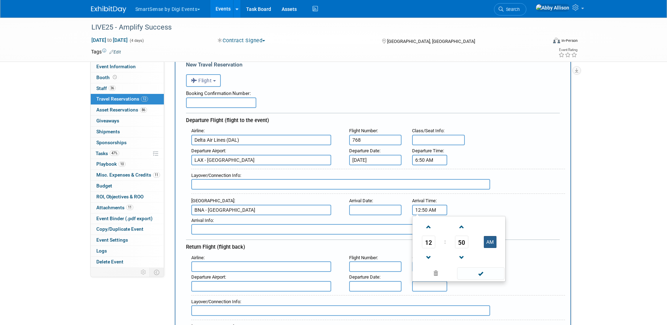
click at [490, 247] on button "AM" at bounding box center [490, 242] width 13 height 12
type input "12:50 PM"
click at [477, 271] on span at bounding box center [480, 273] width 47 height 12
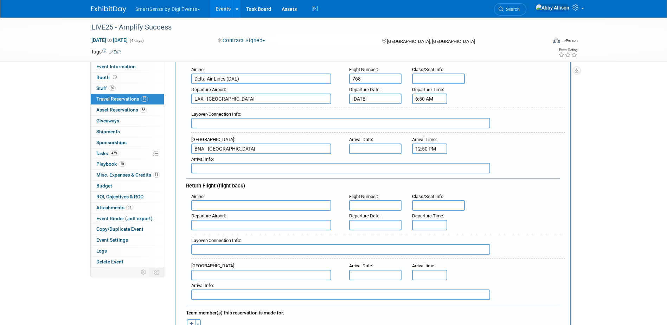
scroll to position [106, 0]
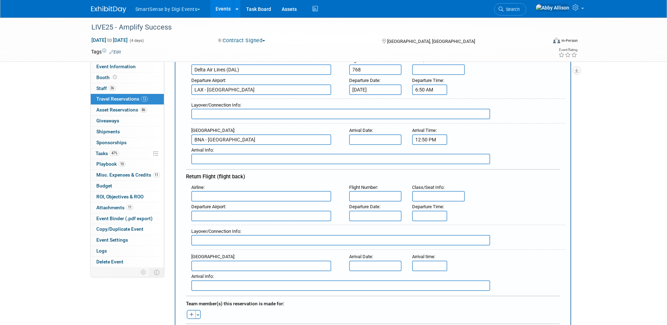
click at [225, 193] on input "text" at bounding box center [261, 196] width 140 height 11
click at [225, 195] on input "text" at bounding box center [261, 196] width 140 height 11
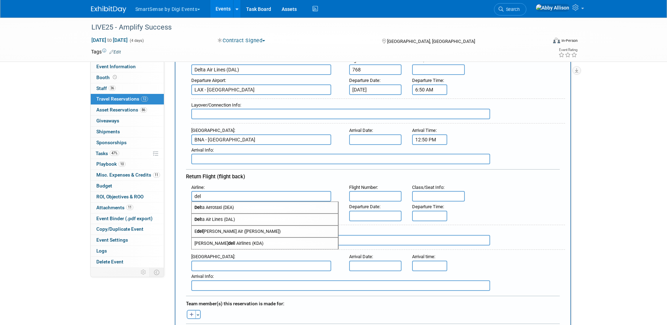
click at [218, 219] on span "Del ta Air Lines (DAL)" at bounding box center [265, 219] width 146 height 11
type input "Delta Air Lines (DAL)"
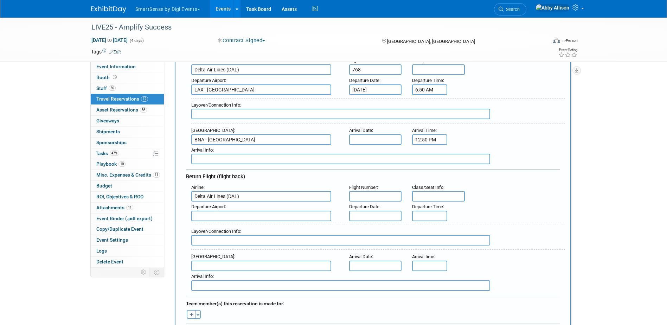
click at [376, 197] on input "text" at bounding box center [375, 196] width 53 height 11
type input "355"
click at [262, 217] on input "text" at bounding box center [261, 216] width 140 height 11
type input "n"
click at [255, 225] on span "BNA - Nashville International Airport" at bounding box center [265, 227] width 146 height 11
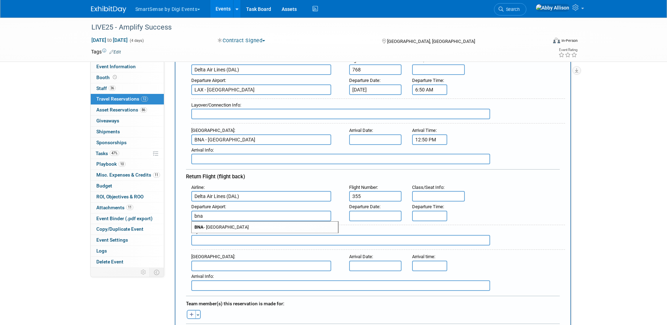
type input "BNA - Nashville International Airport"
click at [375, 218] on input "text" at bounding box center [375, 216] width 53 height 11
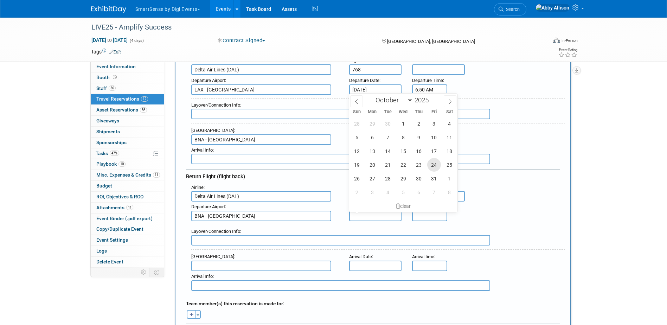
click at [433, 170] on span "24" at bounding box center [434, 165] width 14 height 14
type input "Oct 24, 2025"
click at [498, 238] on div "Layover/Connection Info :" at bounding box center [378, 237] width 374 height 25
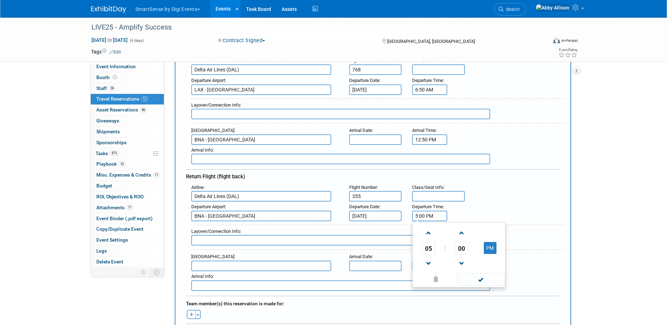
click at [427, 215] on input "5:00 PM" at bounding box center [429, 216] width 35 height 11
click at [429, 249] on span "05" at bounding box center [428, 248] width 13 height 13
click at [491, 234] on td "03" at bounding box center [493, 233] width 23 height 19
click at [459, 247] on span "00" at bounding box center [461, 248] width 13 height 13
click at [451, 252] on td "25" at bounding box center [448, 252] width 23 height 19
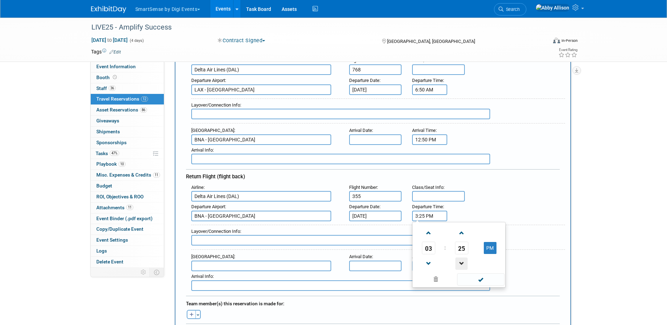
click at [467, 263] on span at bounding box center [462, 263] width 12 height 12
type input "3:23 PM"
drag, startPoint x: 477, startPoint y: 282, endPoint x: 535, endPoint y: 258, distance: 62.8
click at [535, 258] on div "Airline : Delta Air Lines (DAL) Flight Number : 355 Class/Seat Info : : Departu…" at bounding box center [373, 236] width 374 height 109
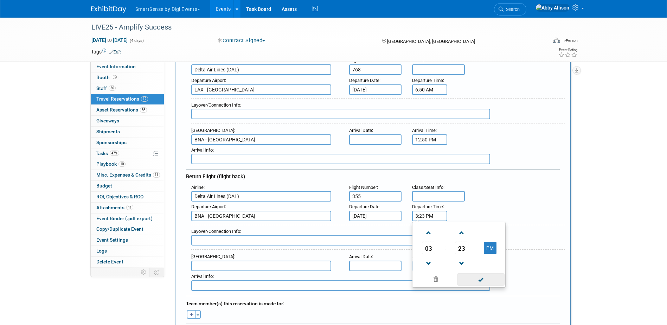
click at [498, 278] on span at bounding box center [480, 279] width 47 height 12
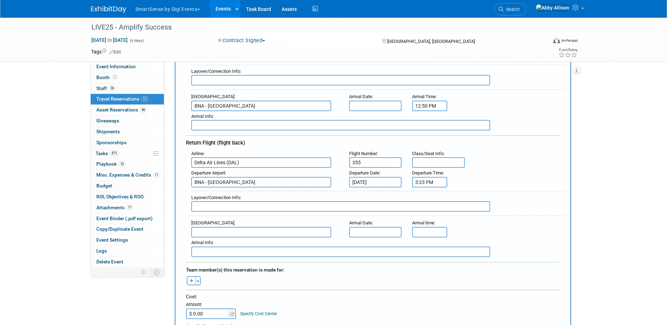
scroll to position [141, 0]
click at [199, 279] on span "button" at bounding box center [198, 279] width 3 height 1
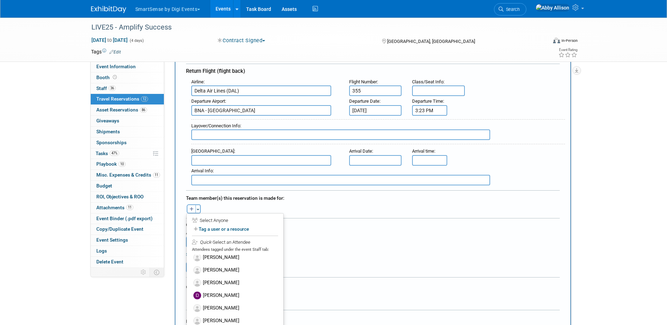
scroll to position [106, 0]
click at [224, 308] on label "[PERSON_NAME]" at bounding box center [235, 307] width 87 height 13
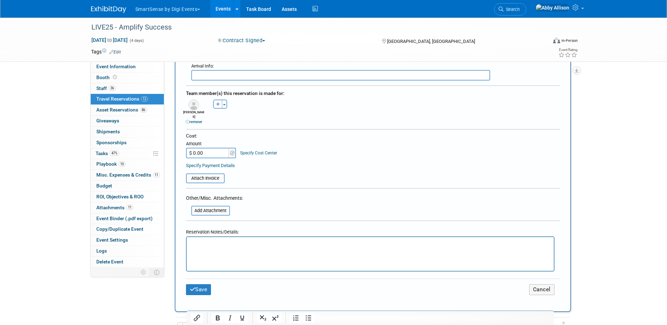
scroll to position [317, 0]
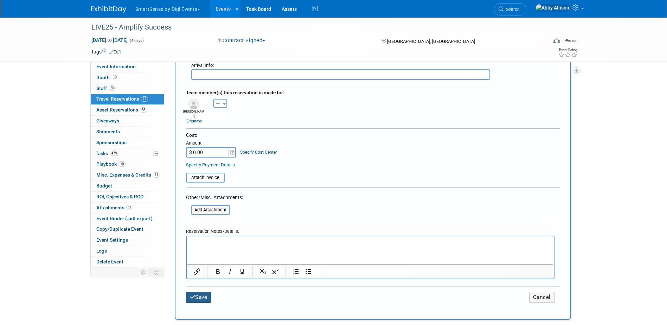
click at [202, 296] on button "Save" at bounding box center [198, 297] width 25 height 11
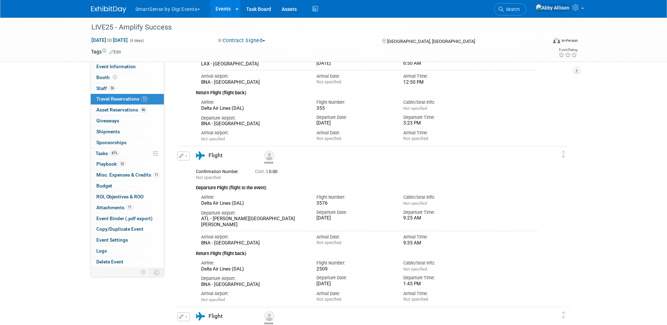
scroll to position [106, 0]
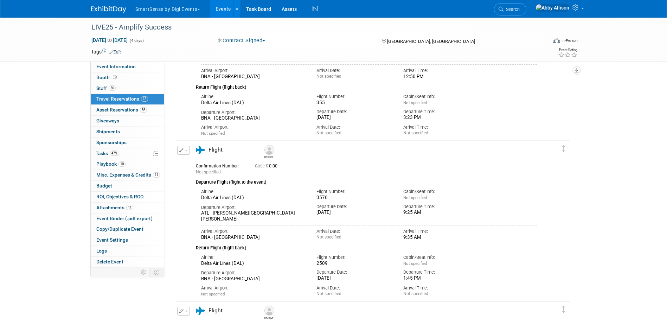
click at [188, 149] on button "button" at bounding box center [183, 150] width 13 height 9
click at [203, 164] on button "Edit Reservation" at bounding box center [207, 163] width 59 height 10
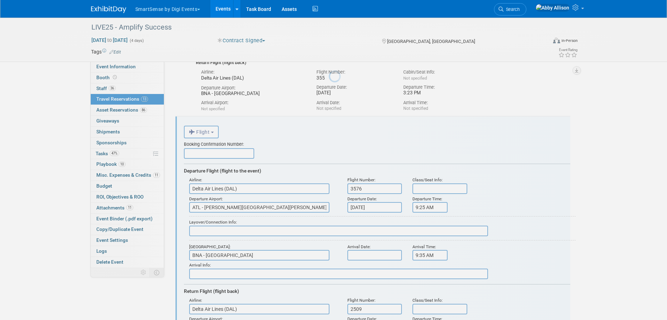
scroll to position [167, 0]
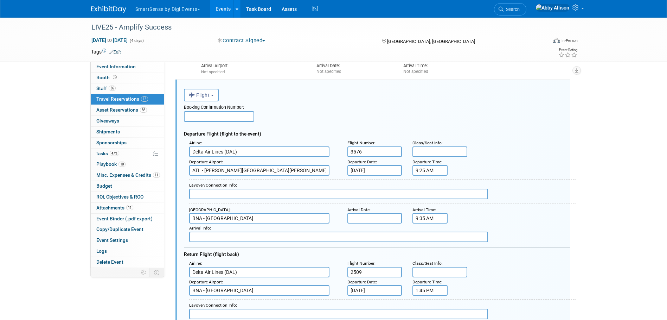
click at [236, 151] on input "Delta Air Lines (DAL)" at bounding box center [259, 151] width 140 height 11
drag, startPoint x: 238, startPoint y: 151, endPoint x: 102, endPoint y: 128, distance: 137.9
click at [225, 162] on span "Southw est Airlines (SWA)" at bounding box center [263, 162] width 147 height 11
type input "Southwest Airlines (SWA)"
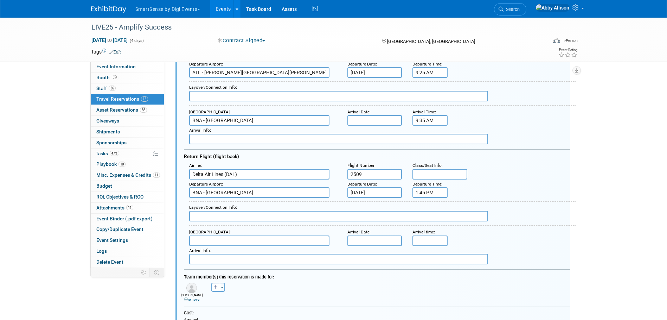
scroll to position [273, 0]
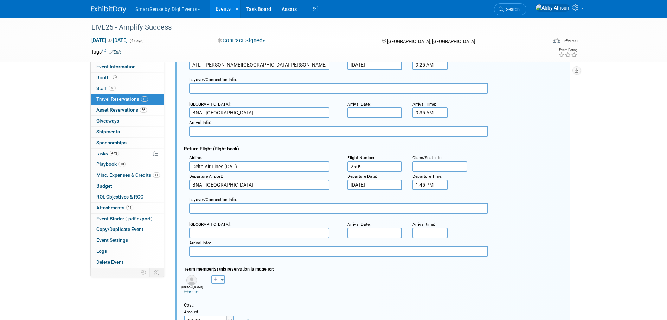
drag, startPoint x: 245, startPoint y: 169, endPoint x: 191, endPoint y: 178, distance: 55.2
click at [191, 178] on div "Airline : Delta Air Lines (DAL) Flight Number : 2509 Class/Seat Info : : : : 1:…" at bounding box center [377, 204] width 387 height 103
click at [214, 178] on span "Southw est Airlines (SWA)" at bounding box center [263, 177] width 147 height 11
type input "Southwest Airlines (SWA)"
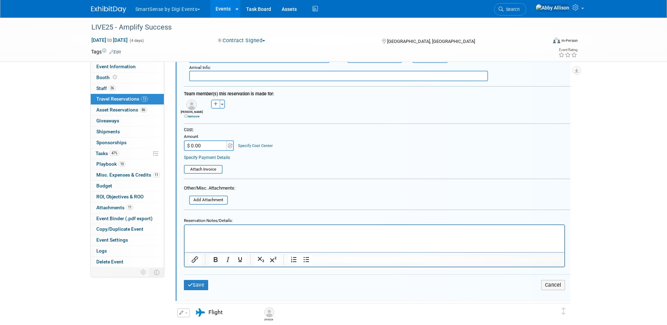
scroll to position [448, 0]
click at [197, 285] on button "Save" at bounding box center [196, 284] width 25 height 10
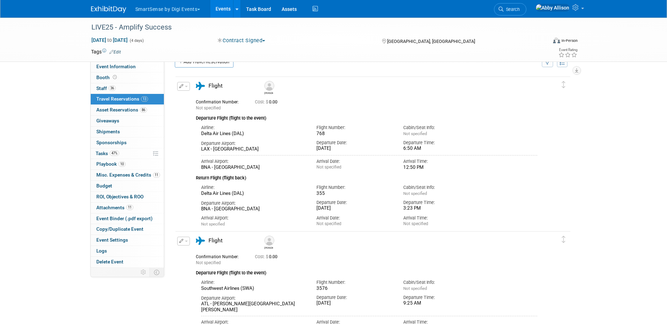
scroll to position [0, 0]
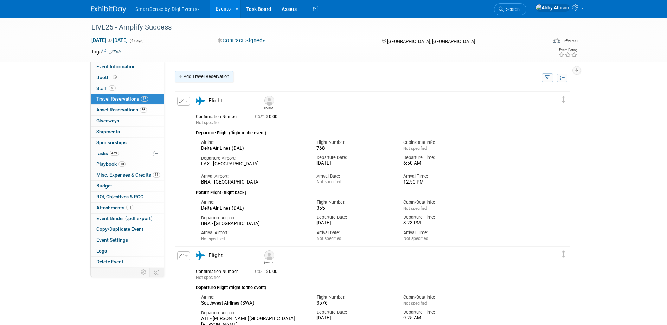
click at [217, 76] on link "Add Travel Reservation" at bounding box center [204, 76] width 59 height 11
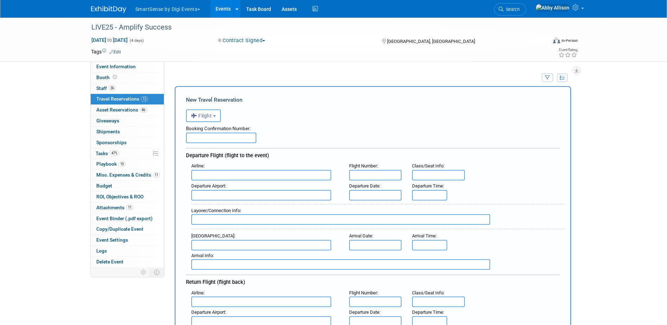
click at [217, 177] on input "text" at bounding box center [261, 175] width 140 height 11
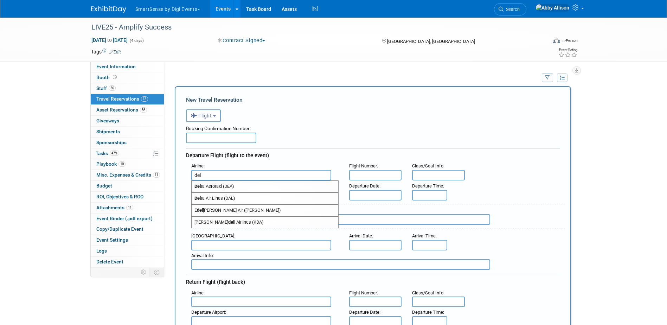
click at [233, 201] on span "Del ta Air Lines (DAL)" at bounding box center [265, 198] width 146 height 11
type input "Delta Air Lines (DAL)"
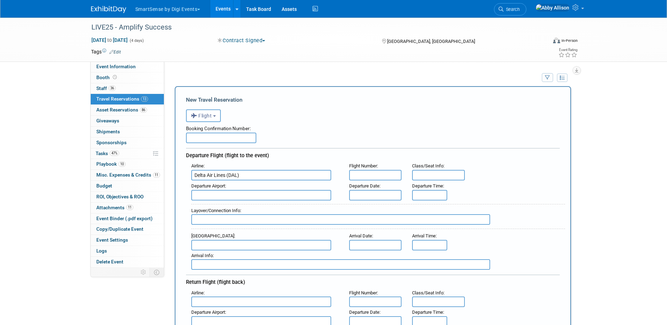
click at [235, 199] on input "text" at bounding box center [261, 195] width 140 height 11
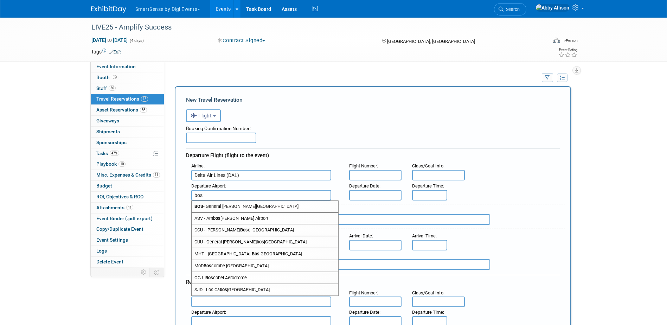
click at [222, 206] on span "BOS - General Edward Lawrence Logan International Airport" at bounding box center [265, 206] width 146 height 11
type input "BOS - General Edward Lawrence Logan International Airport"
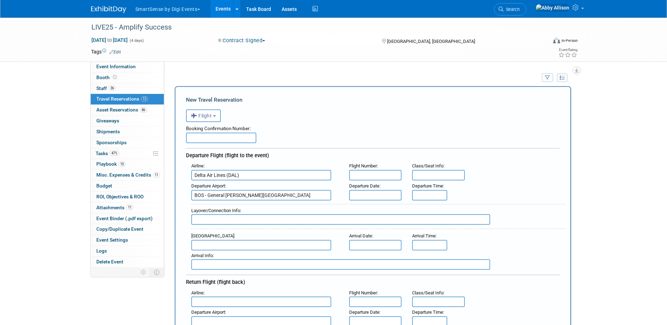
click at [379, 178] on input "text" at bounding box center [375, 175] width 53 height 11
type input "1630"
click at [380, 197] on input "text" at bounding box center [375, 195] width 53 height 11
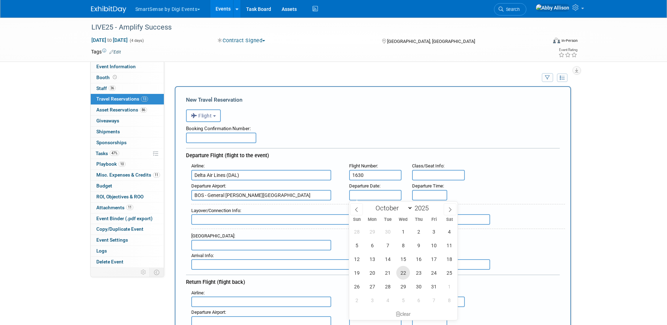
click at [403, 273] on span "22" at bounding box center [403, 273] width 14 height 14
type input "Oct 22, 2025"
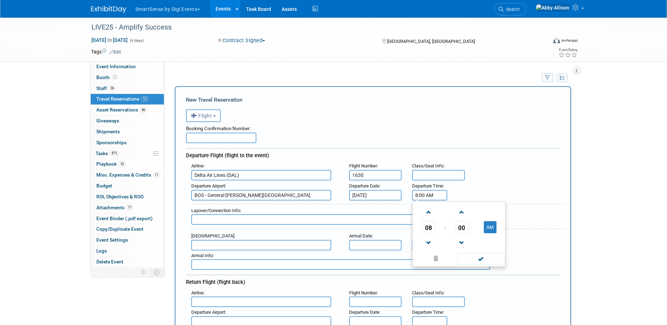
click at [423, 199] on input "8:00 AM" at bounding box center [429, 195] width 35 height 11
click at [431, 217] on span at bounding box center [428, 212] width 12 height 12
click at [431, 246] on span at bounding box center [428, 243] width 12 height 12
click at [461, 229] on span "00" at bounding box center [461, 227] width 13 height 13
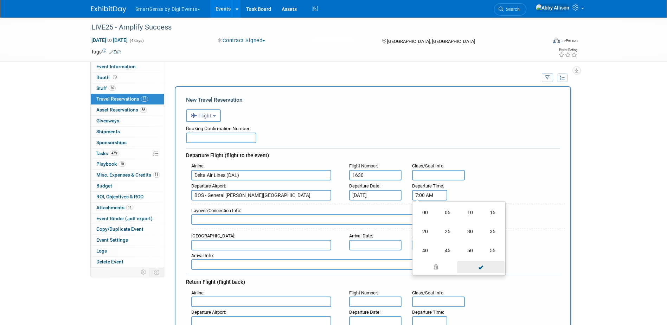
click at [494, 253] on td "55" at bounding box center [493, 250] width 23 height 19
type input "7:55 AM"
click at [486, 262] on span at bounding box center [480, 259] width 47 height 12
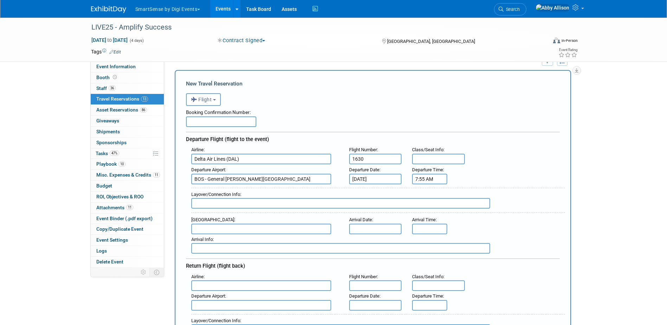
scroll to position [35, 0]
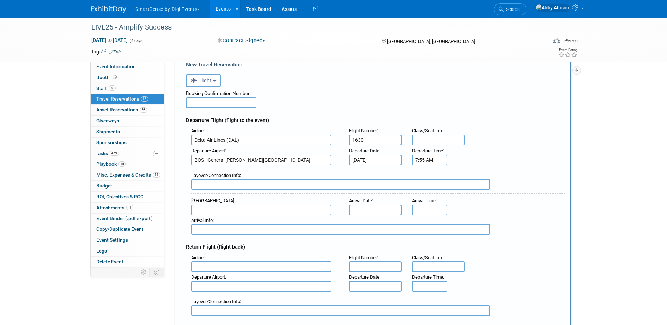
click at [222, 210] on input "text" at bounding box center [261, 210] width 140 height 11
click at [212, 212] on input "text" at bounding box center [261, 210] width 140 height 11
click at [215, 219] on span "BNA - Nashville International Airport" at bounding box center [265, 221] width 146 height 11
type input "BNA - Nashville International Airport"
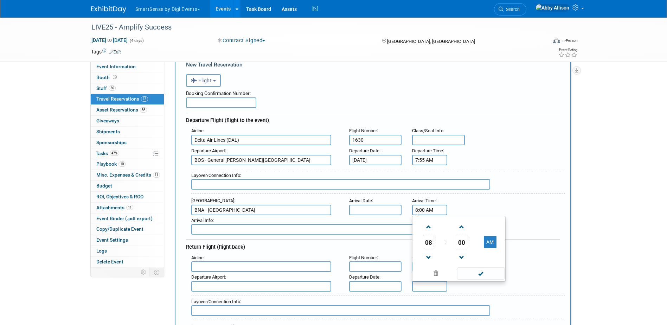
click at [429, 211] on input "8:00 AM" at bounding box center [429, 210] width 35 height 11
click at [428, 227] on span at bounding box center [428, 227] width 12 height 12
click at [463, 241] on span "00" at bounding box center [461, 242] width 13 height 13
click at [476, 268] on td "50" at bounding box center [470, 265] width 23 height 19
click at [461, 230] on span at bounding box center [462, 227] width 12 height 12
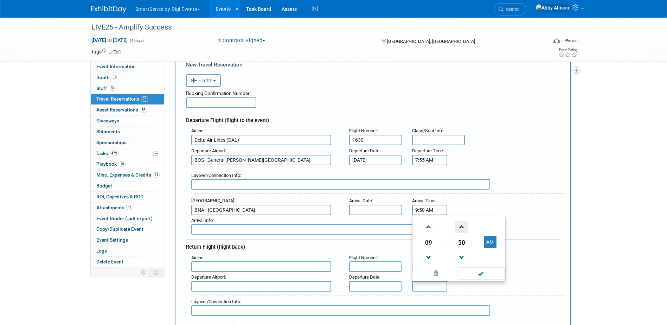
type input "9:51 AM"
click at [468, 271] on span at bounding box center [480, 273] width 47 height 12
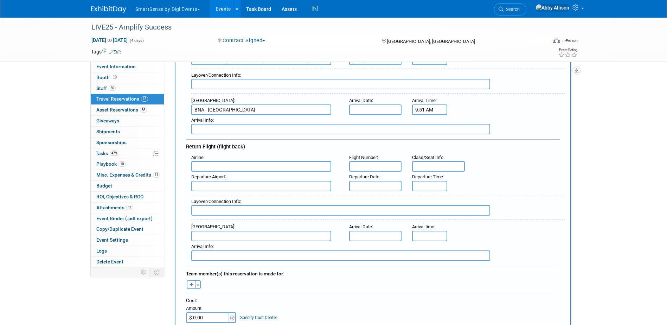
scroll to position [141, 0]
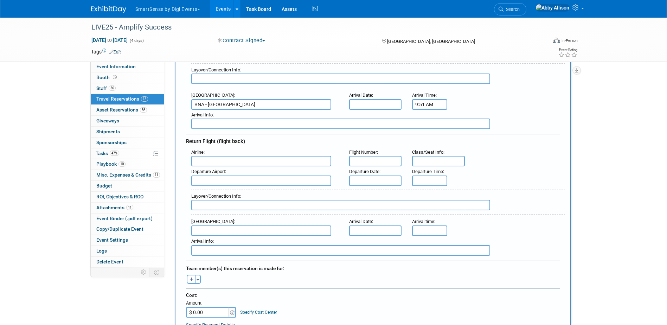
click at [227, 162] on input "text" at bounding box center [261, 161] width 140 height 11
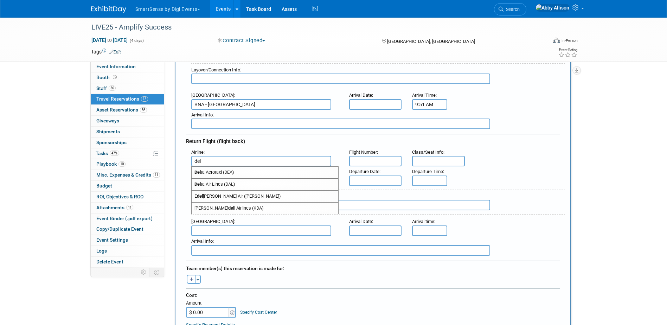
click at [216, 184] on span "Del ta Air Lines (DAL)" at bounding box center [265, 184] width 146 height 11
type input "Delta Air Lines (DAL)"
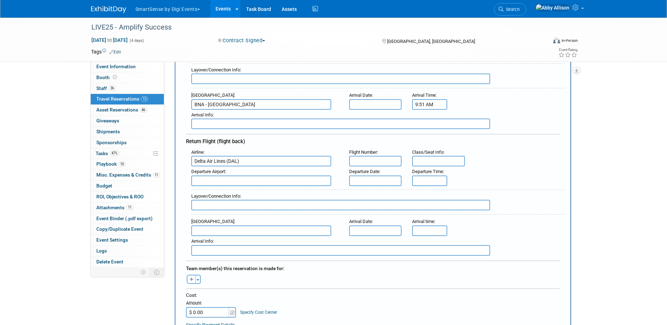
click at [392, 163] on input "text" at bounding box center [375, 161] width 53 height 11
type input "1630"
click at [274, 183] on input "text" at bounding box center [261, 181] width 140 height 11
click at [270, 195] on span "BNA - Nash ville International Airport" at bounding box center [265, 191] width 146 height 11
type input "BNA - Nashville International Airport"
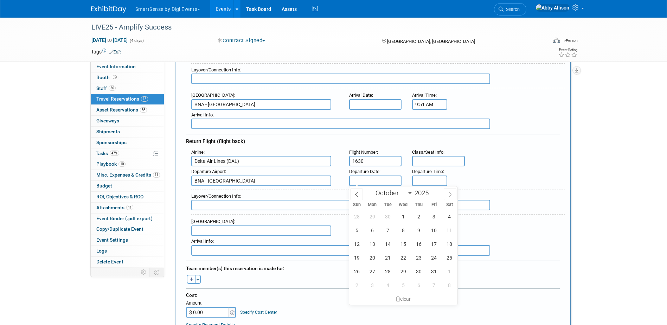
click at [370, 178] on input "text" at bounding box center [375, 181] width 53 height 11
click at [438, 256] on span "24" at bounding box center [434, 258] width 14 height 14
type input "Oct 24, 2025"
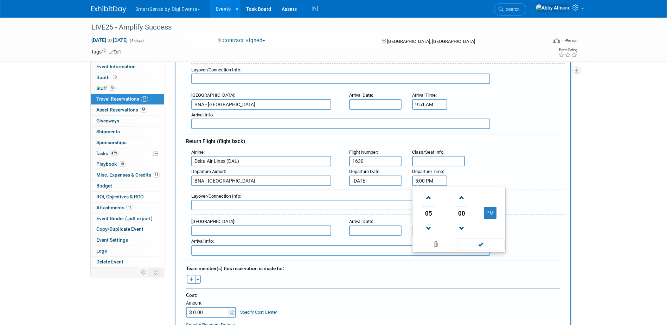
click at [431, 180] on input "5:00 PM" at bounding box center [429, 181] width 35 height 11
click at [426, 216] on span "05" at bounding box center [428, 212] width 13 height 13
click at [491, 240] on td "11" at bounding box center [493, 236] width 23 height 19
click at [493, 214] on button "PM" at bounding box center [490, 213] width 13 height 12
type input "11:00 AM"
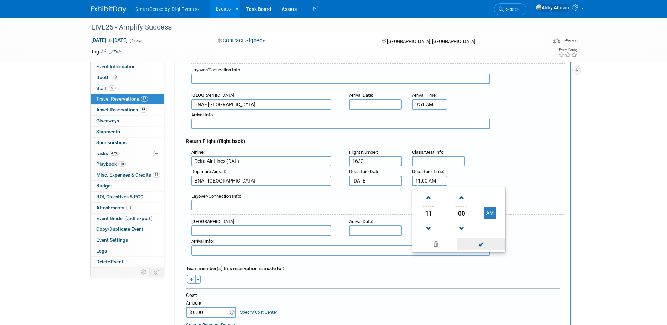
click at [498, 245] on span at bounding box center [480, 244] width 47 height 12
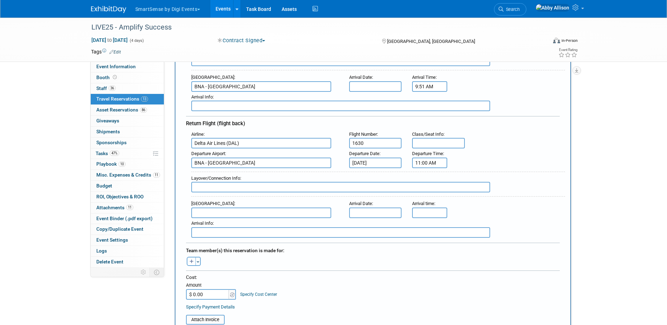
scroll to position [176, 0]
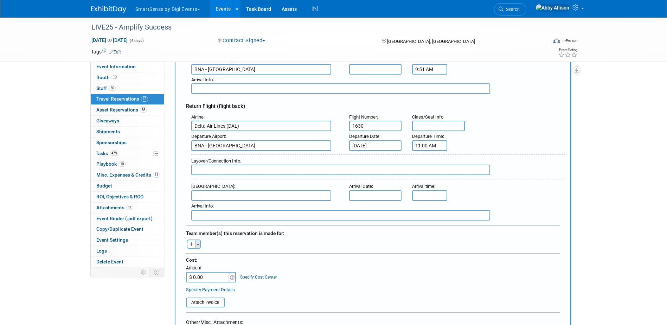
click at [199, 244] on span "button" at bounding box center [198, 244] width 3 height 1
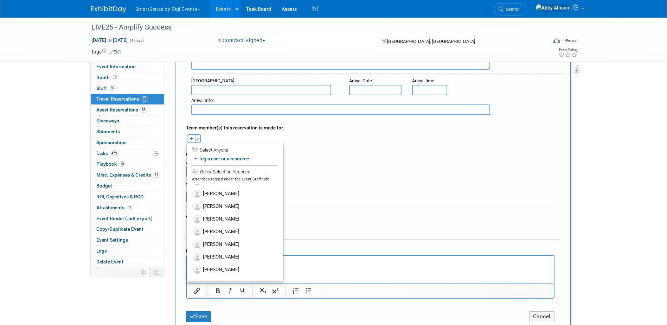
scroll to position [211, 0]
click at [221, 267] on label "[PERSON_NAME]" at bounding box center [235, 271] width 87 height 13
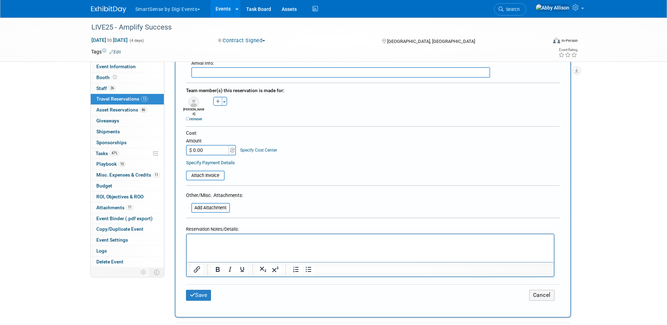
scroll to position [352, 0]
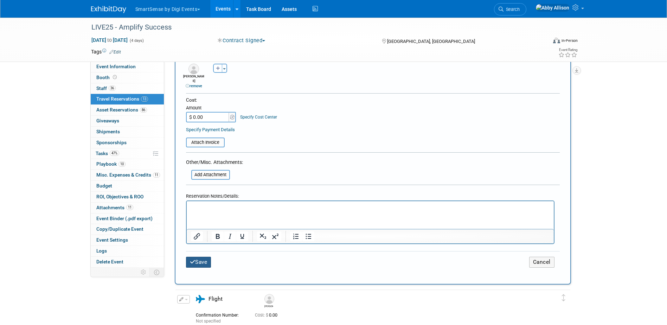
click at [203, 259] on button "Save" at bounding box center [198, 262] width 25 height 11
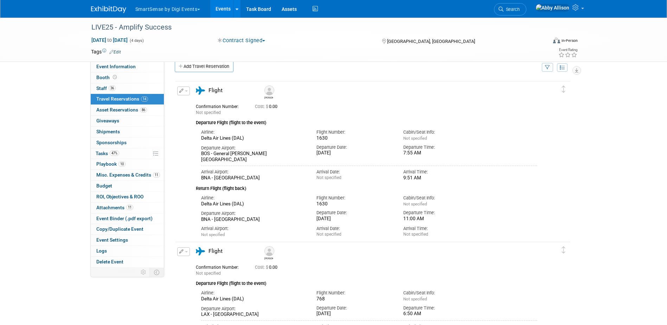
scroll to position [0, 0]
